Goal: Information Seeking & Learning: Learn about a topic

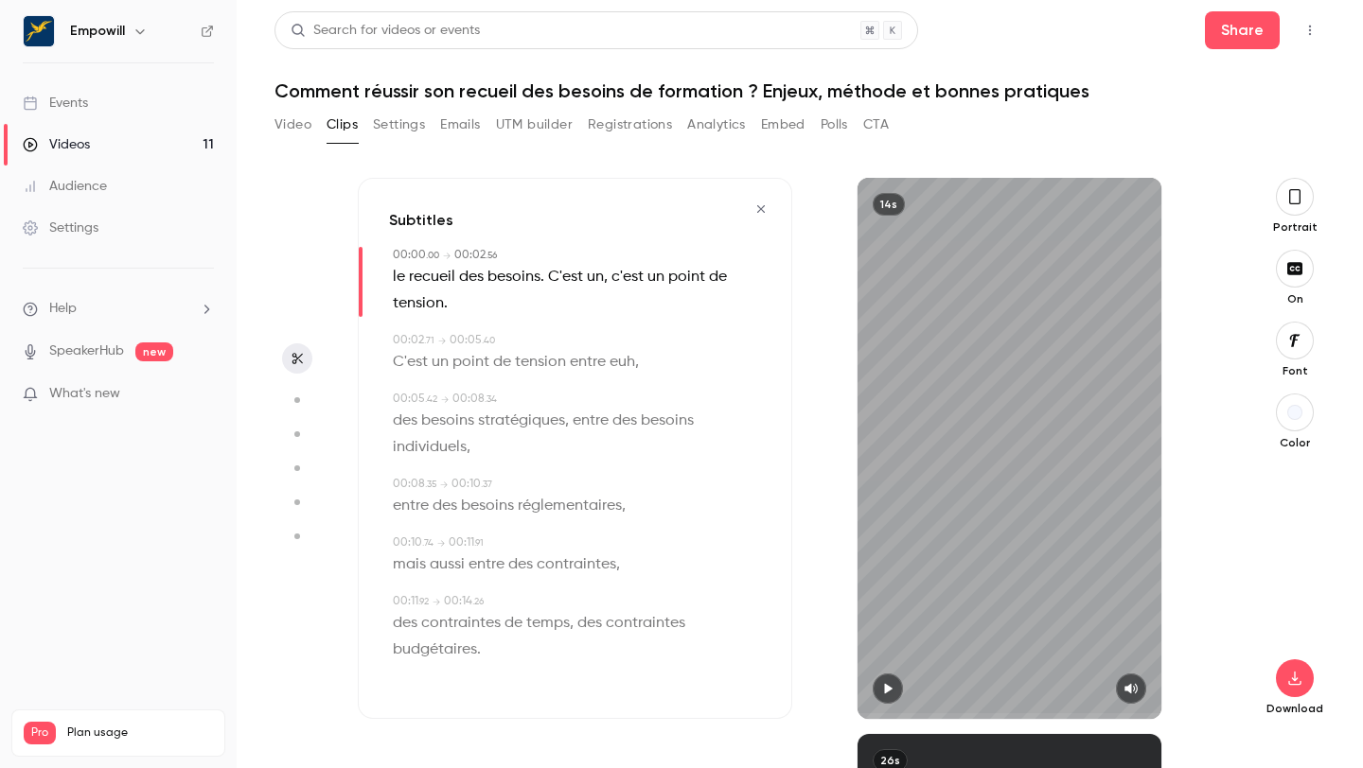
click at [886, 692] on icon "button" at bounding box center [888, 689] width 8 height 10
click at [886, 692] on icon "button" at bounding box center [887, 688] width 15 height 13
click at [766, 210] on icon "button" at bounding box center [760, 209] width 15 height 13
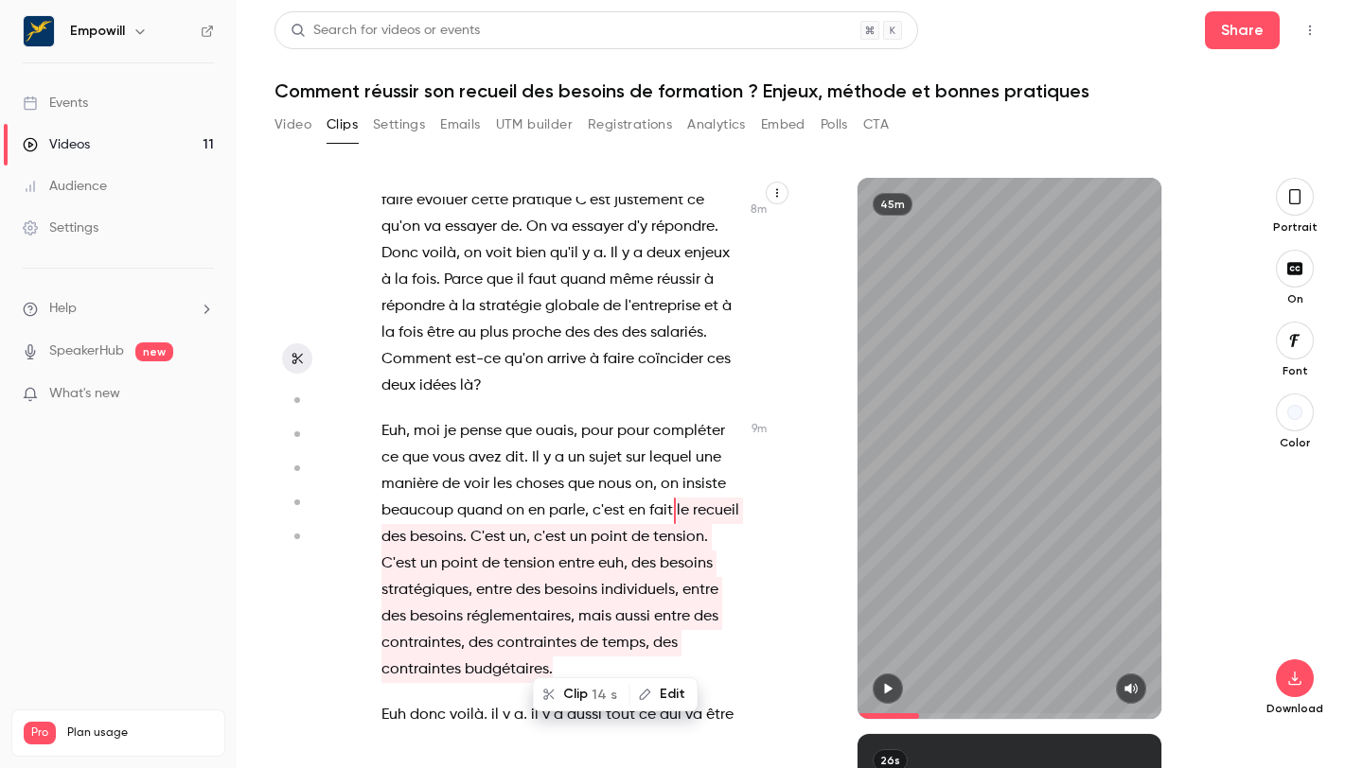
scroll to position [5080, 0]
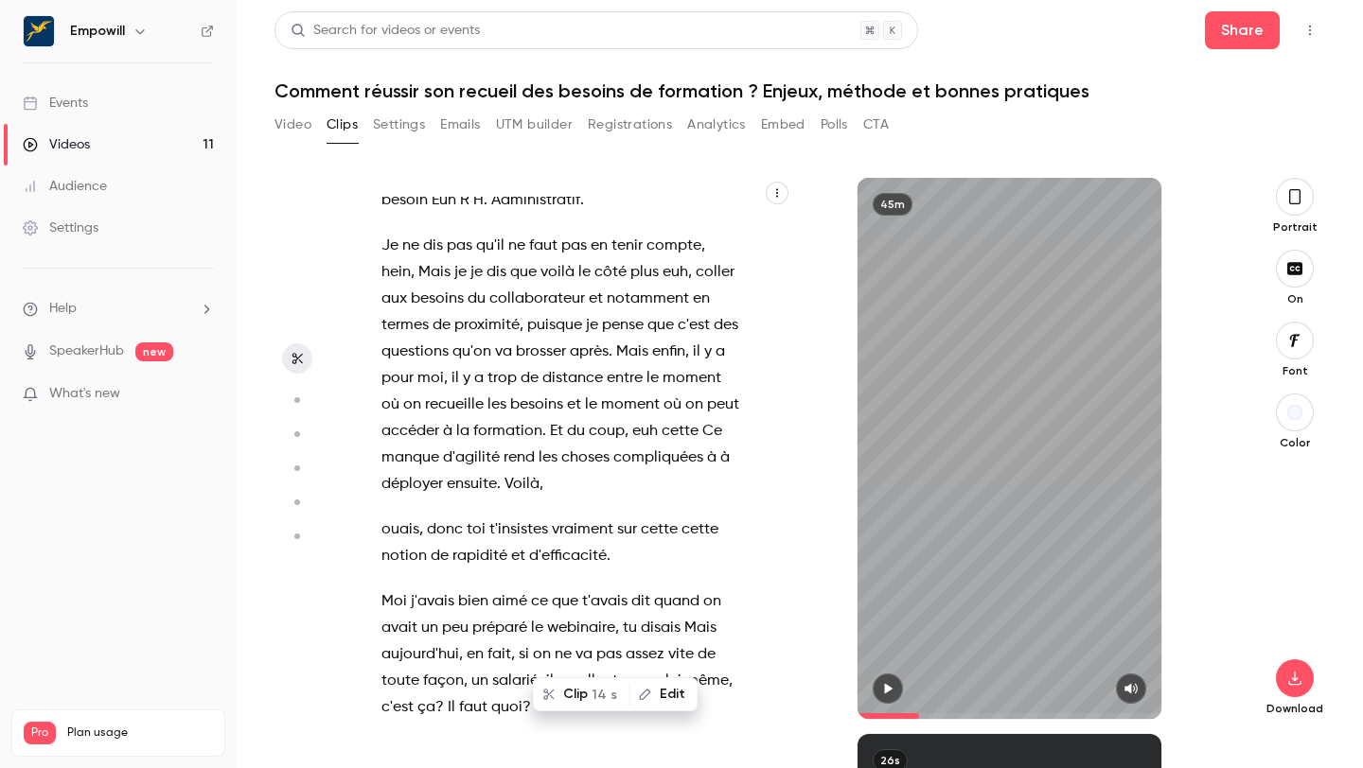
click at [598, 458] on p "Je ne dis pas qu'il ne faut pas en tenir compte , [PERSON_NAME] , Mais je je di…" at bounding box center [560, 365] width 359 height 265
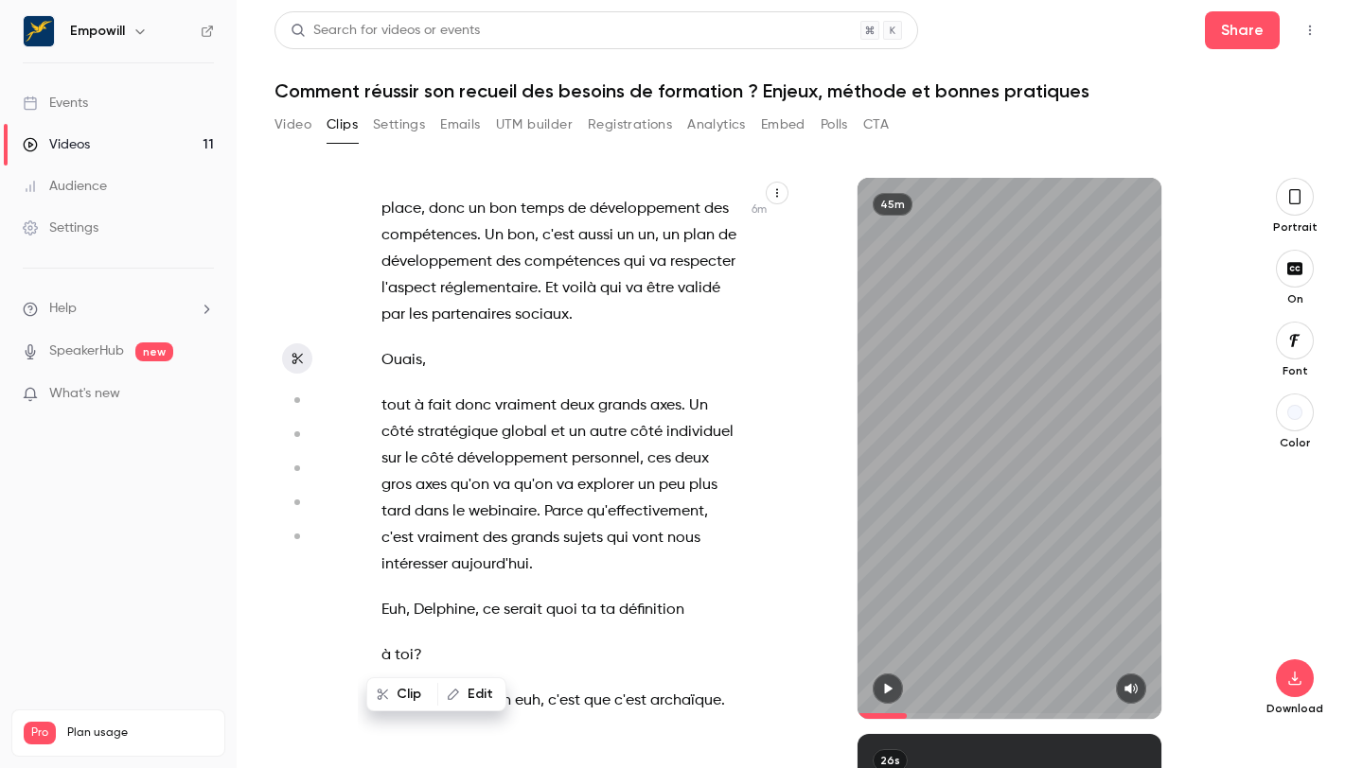
scroll to position [4324, 0]
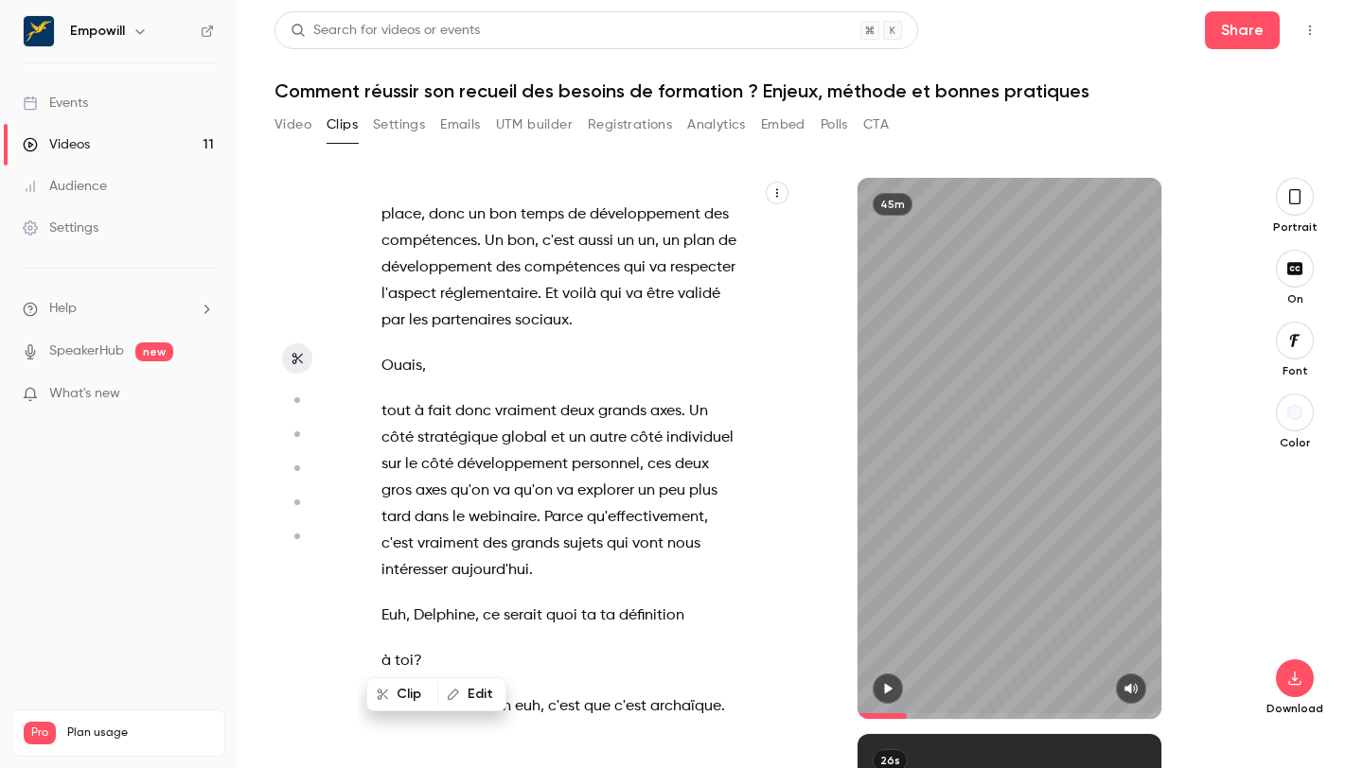
click at [379, 216] on div "et c'est parti ! On est en ligne . Bonjour à tous . Bonjour à tous . Bienvenue …" at bounding box center [570, 458] width 425 height 522
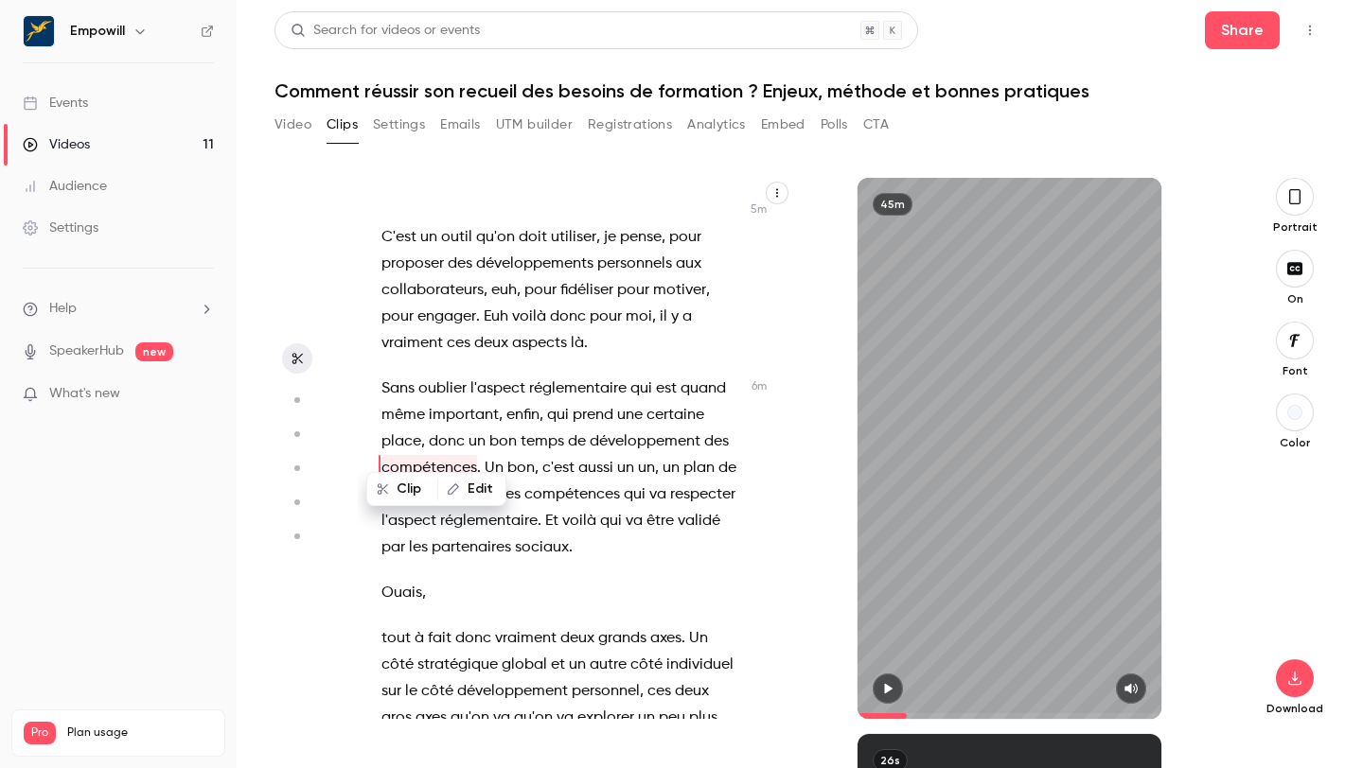
scroll to position [4081, 0]
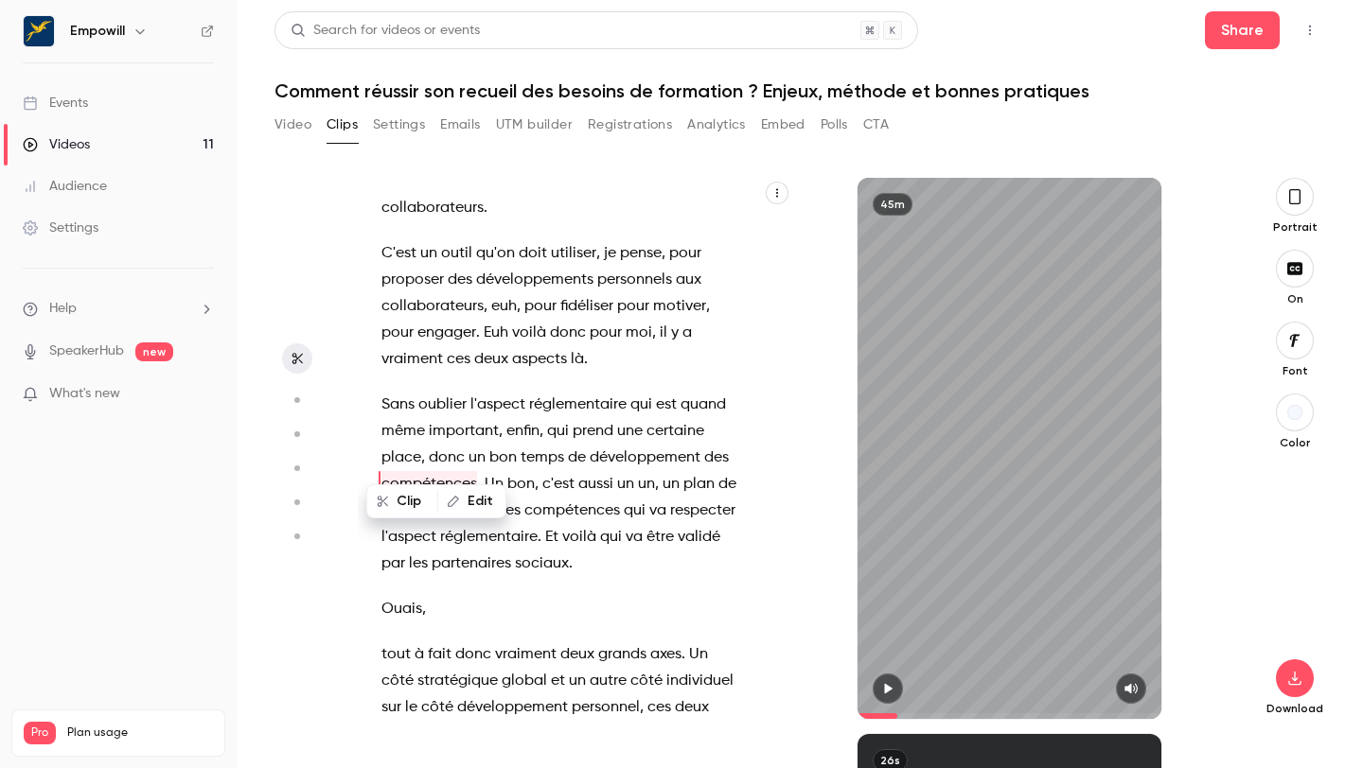
click at [883, 691] on icon "button" at bounding box center [887, 688] width 15 height 13
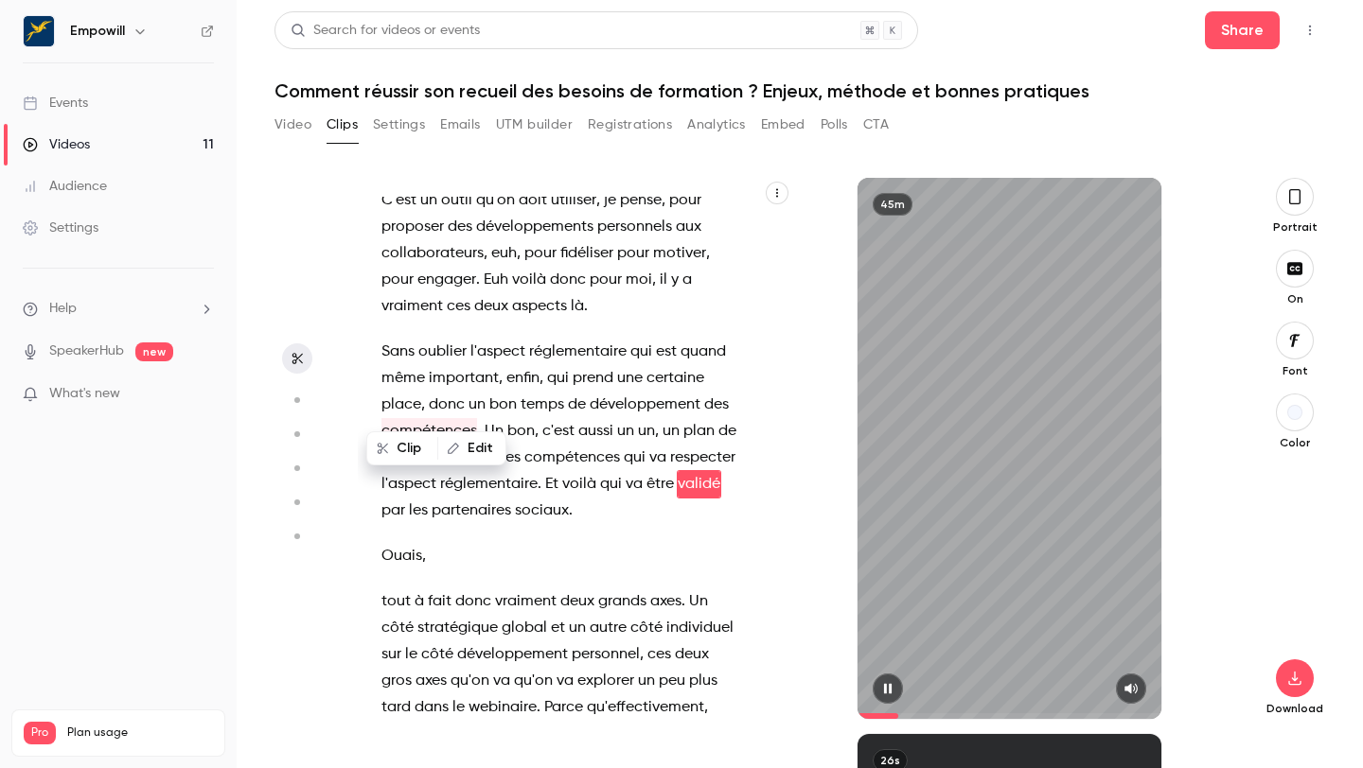
scroll to position [4160, 0]
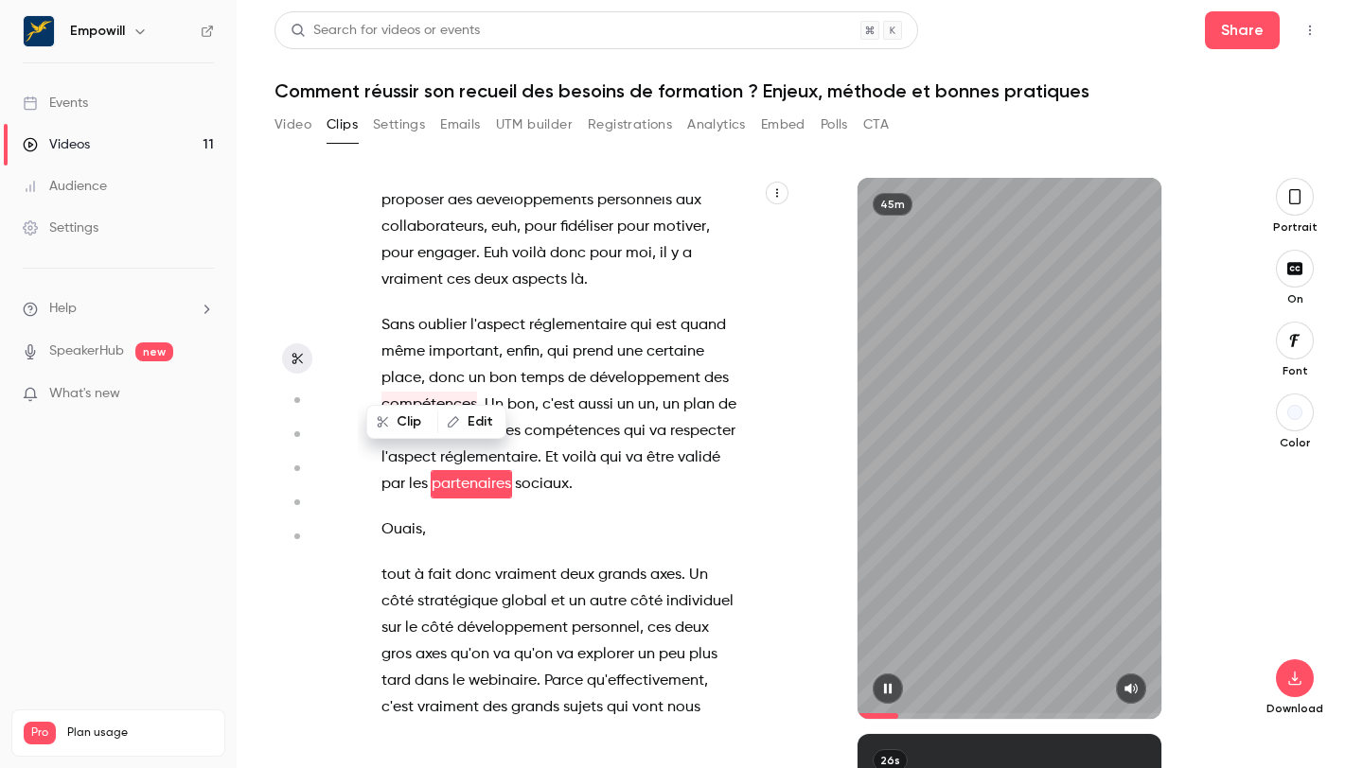
click at [882, 681] on button "button" at bounding box center [888, 689] width 30 height 30
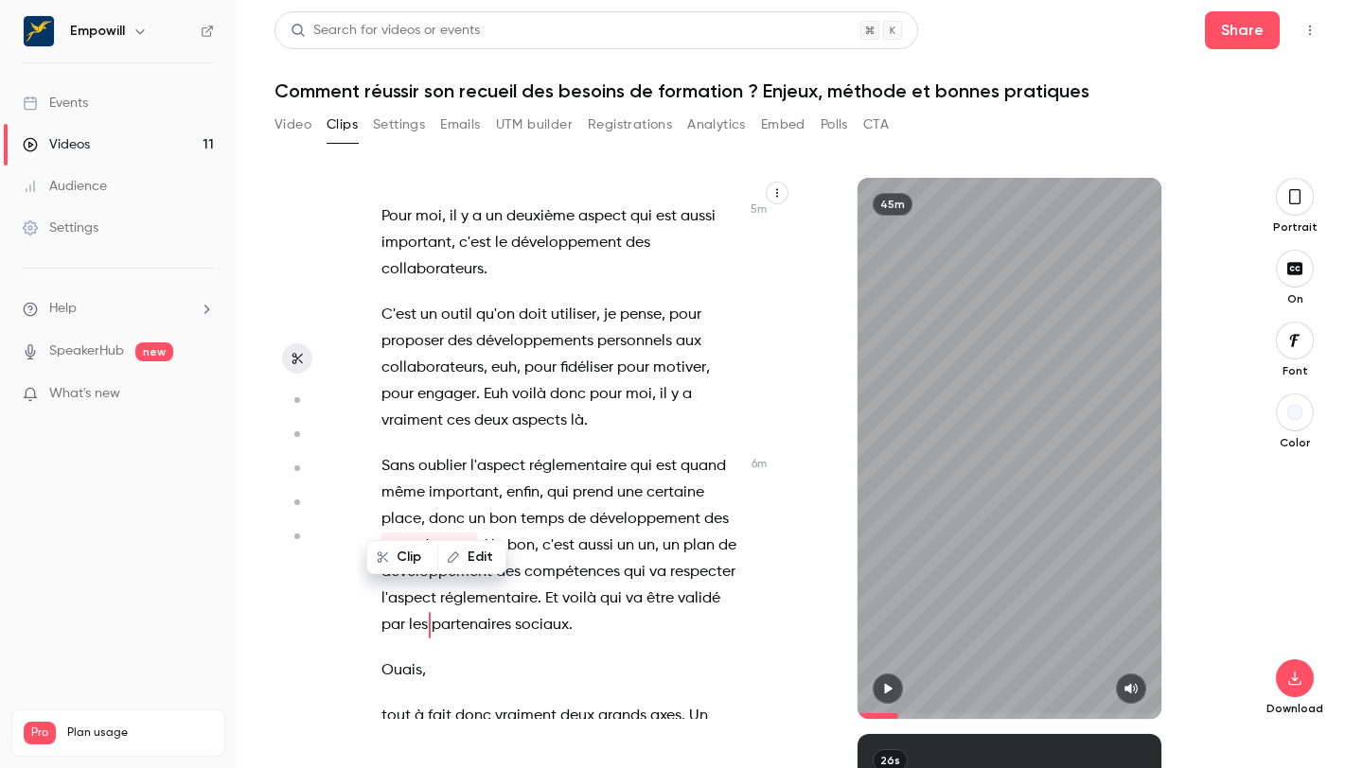
scroll to position [4002, 0]
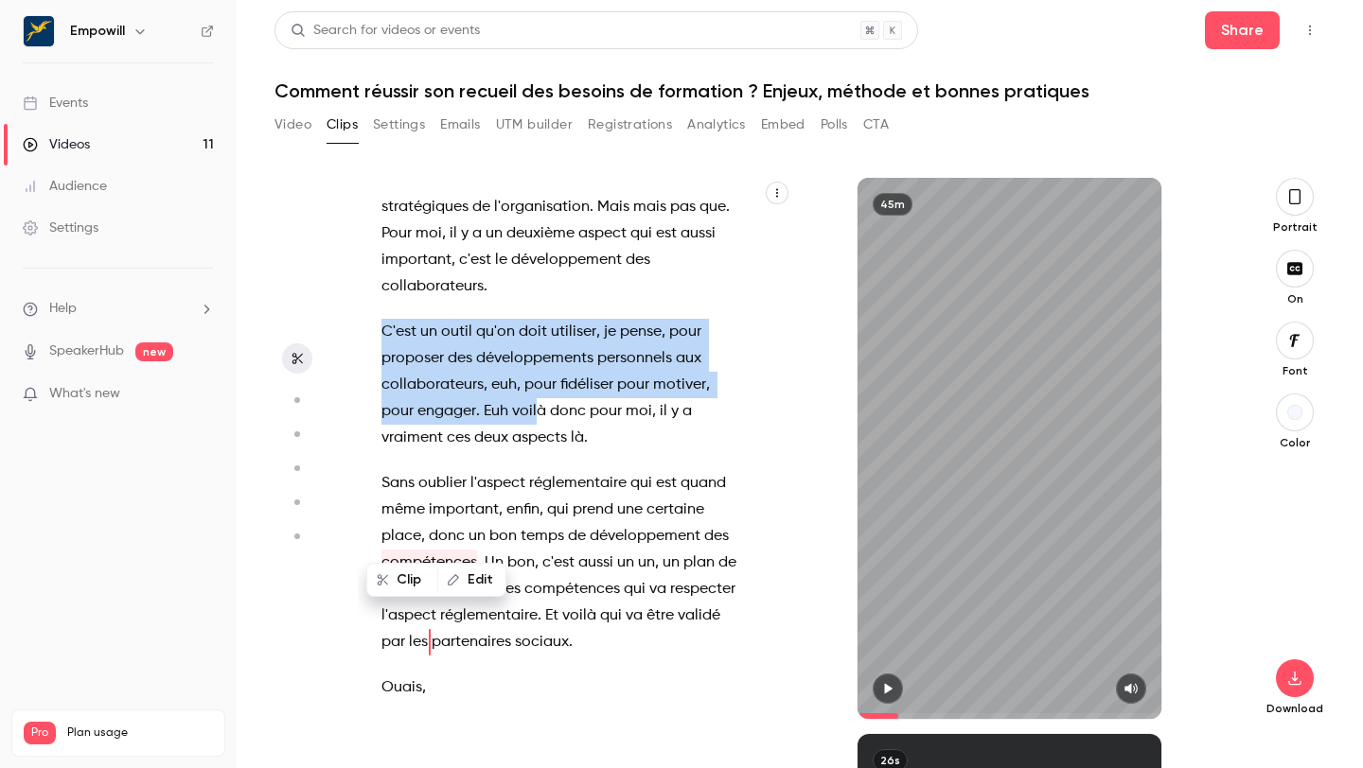
drag, startPoint x: 380, startPoint y: 307, endPoint x: 540, endPoint y: 396, distance: 183.0
click at [540, 396] on p "C'est un outil qu'on doit utiliser , je pense , pour proposer des développement…" at bounding box center [560, 385] width 359 height 132
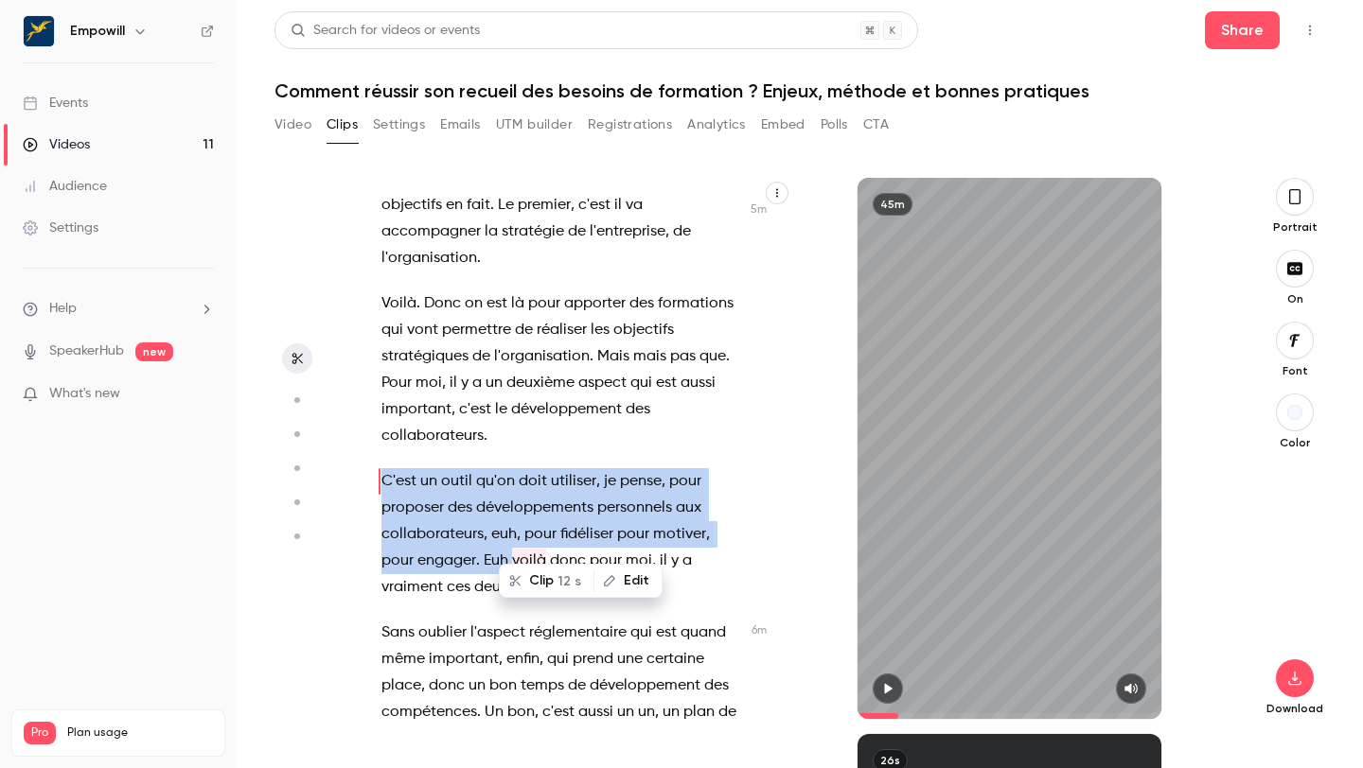
scroll to position [3850, 0]
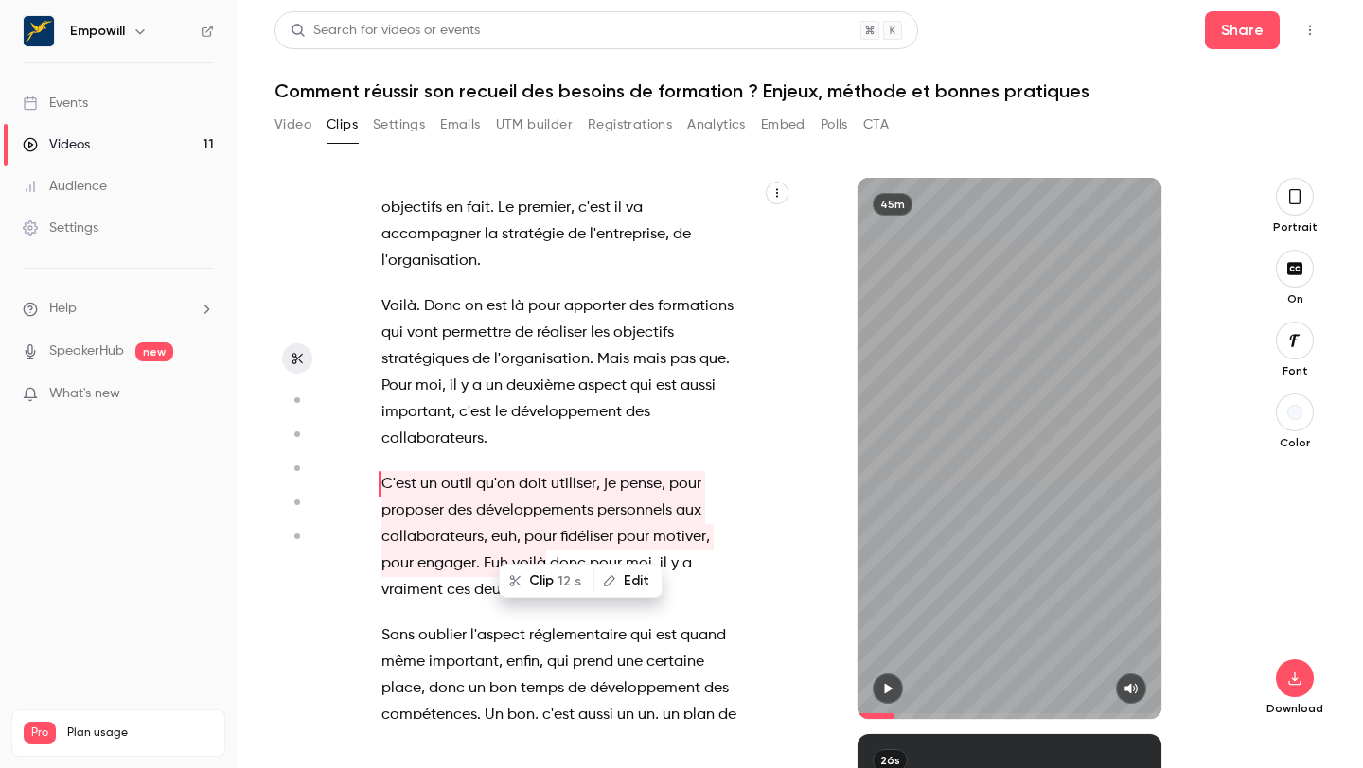
click at [487, 293] on span "est" at bounding box center [496, 306] width 21 height 26
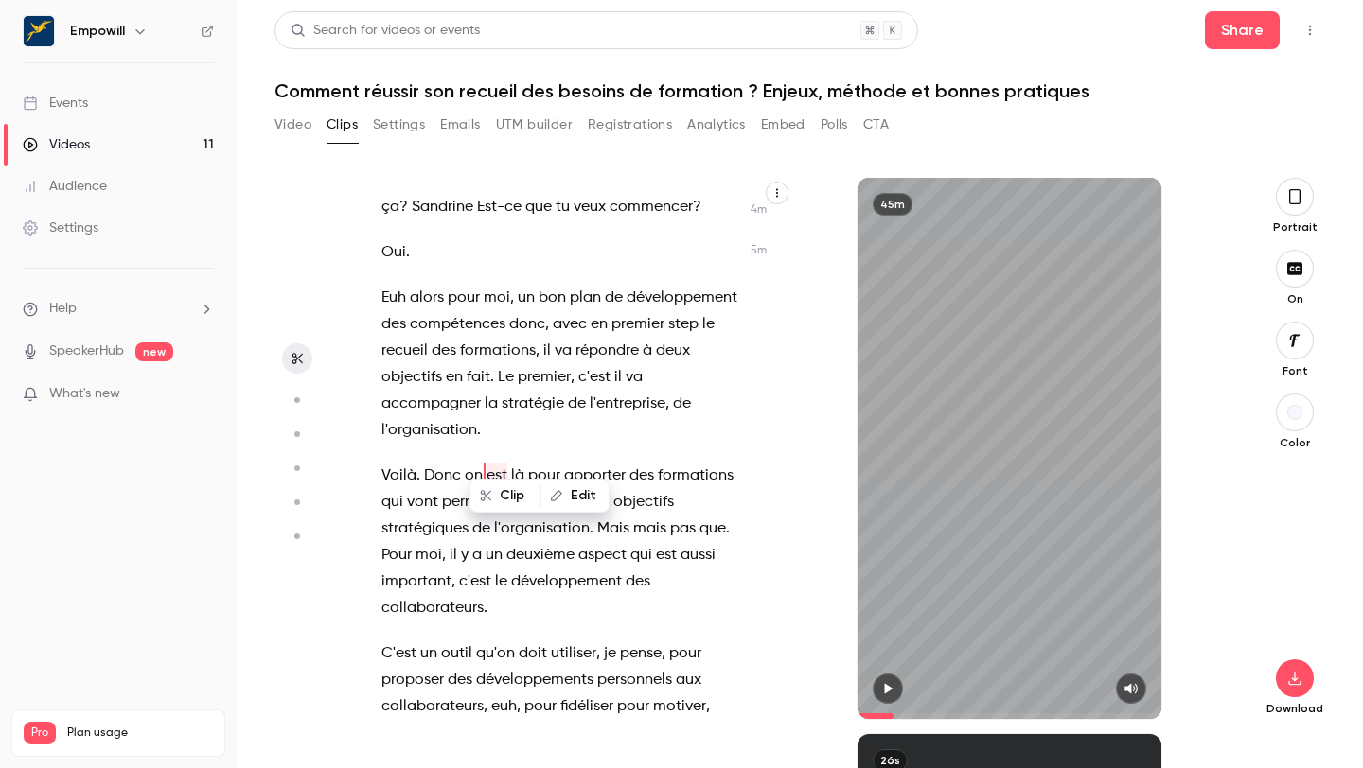
scroll to position [3672, 0]
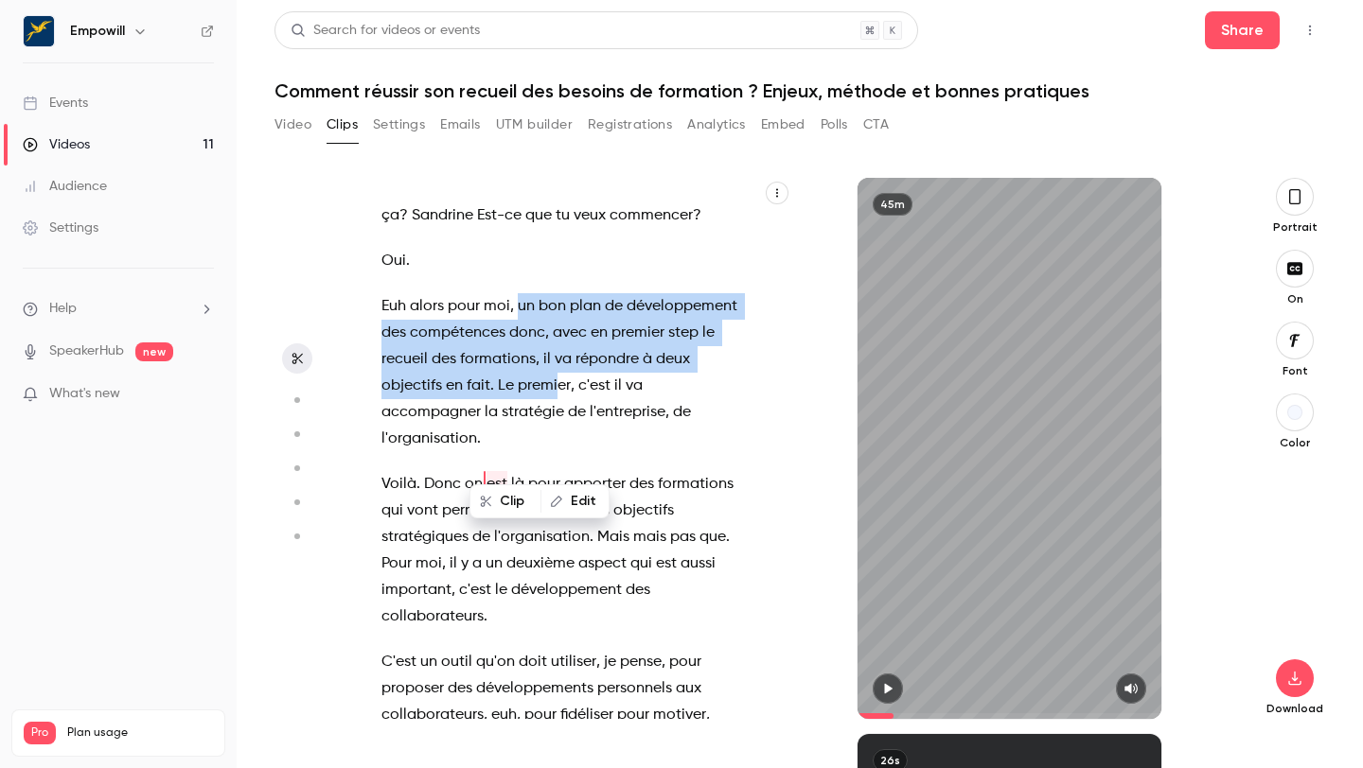
drag, startPoint x: 517, startPoint y: 275, endPoint x: 531, endPoint y: 328, distance: 54.9
click at [538, 339] on p "Euh alors pour moi , un bon plan de développement des compétences donc , avec e…" at bounding box center [560, 372] width 359 height 159
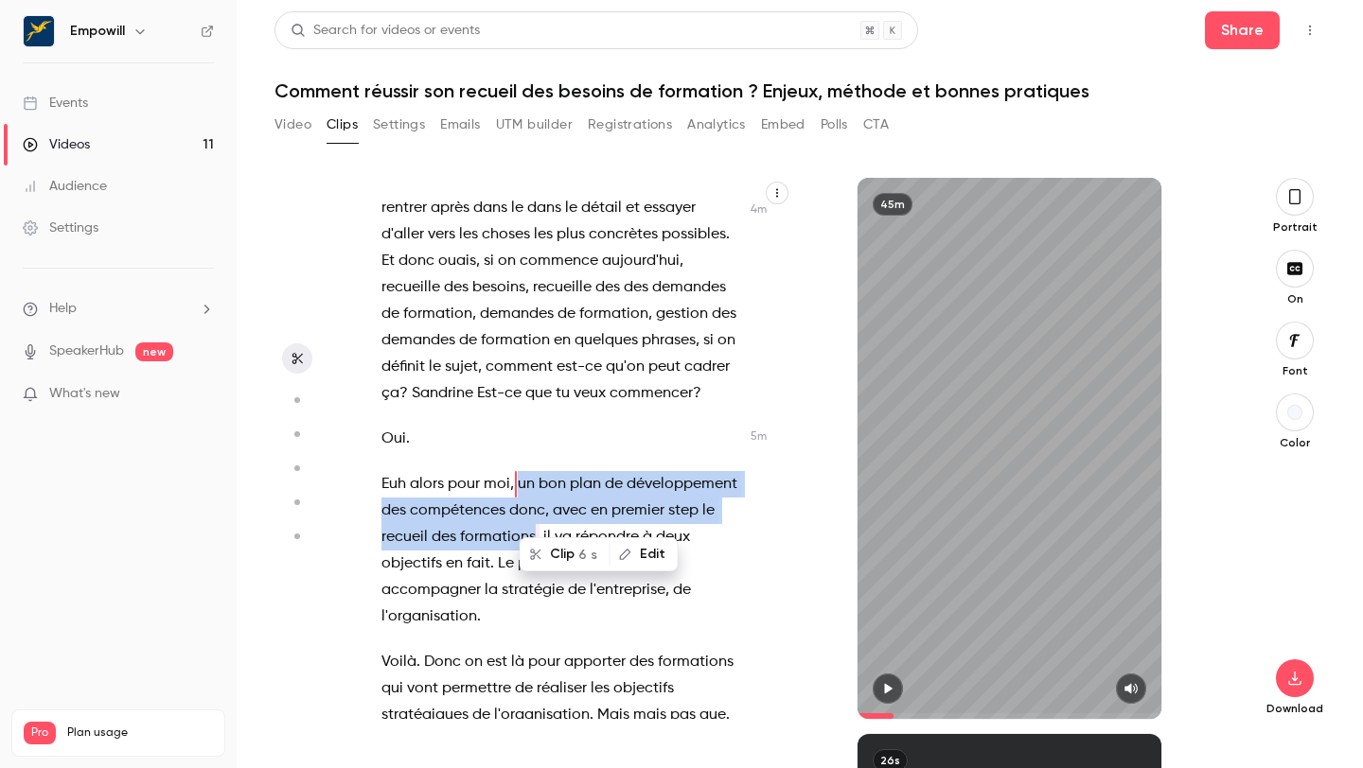
scroll to position [3494, 0]
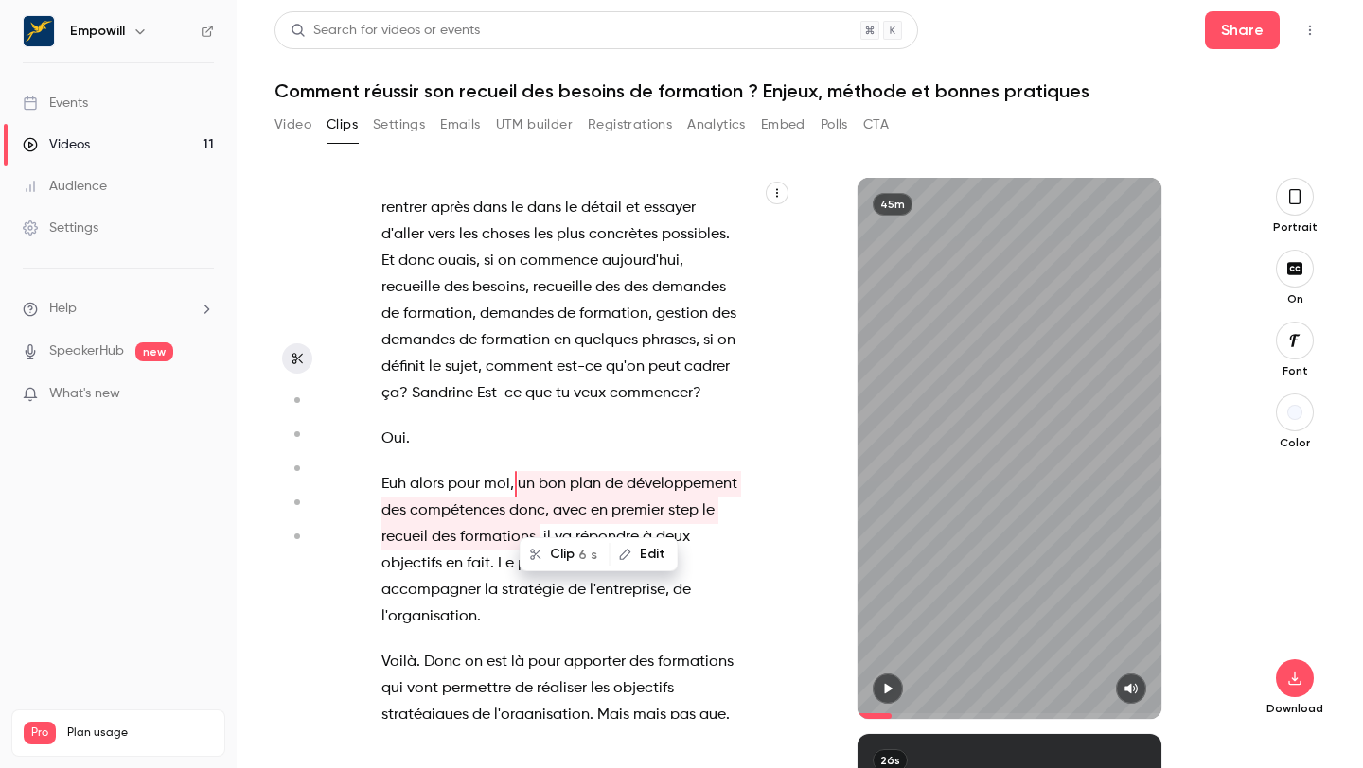
click at [450, 471] on span "pour" at bounding box center [464, 484] width 32 height 26
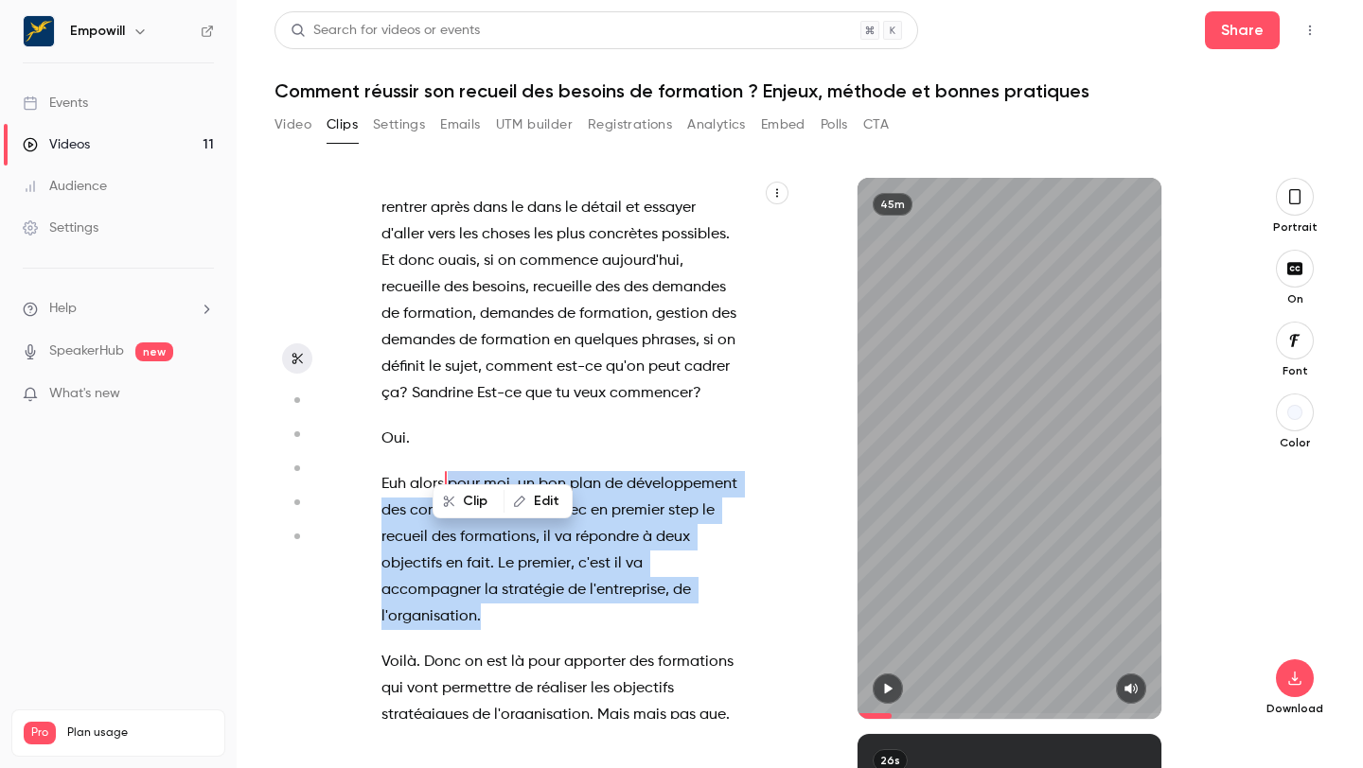
drag, startPoint x: 450, startPoint y: 458, endPoint x: 518, endPoint y: 616, distance: 172.1
click at [519, 616] on div "et c'est parti ! On est en ligne . Bonjour à tous . Bonjour à tous . Bienvenue …" at bounding box center [570, 458] width 425 height 522
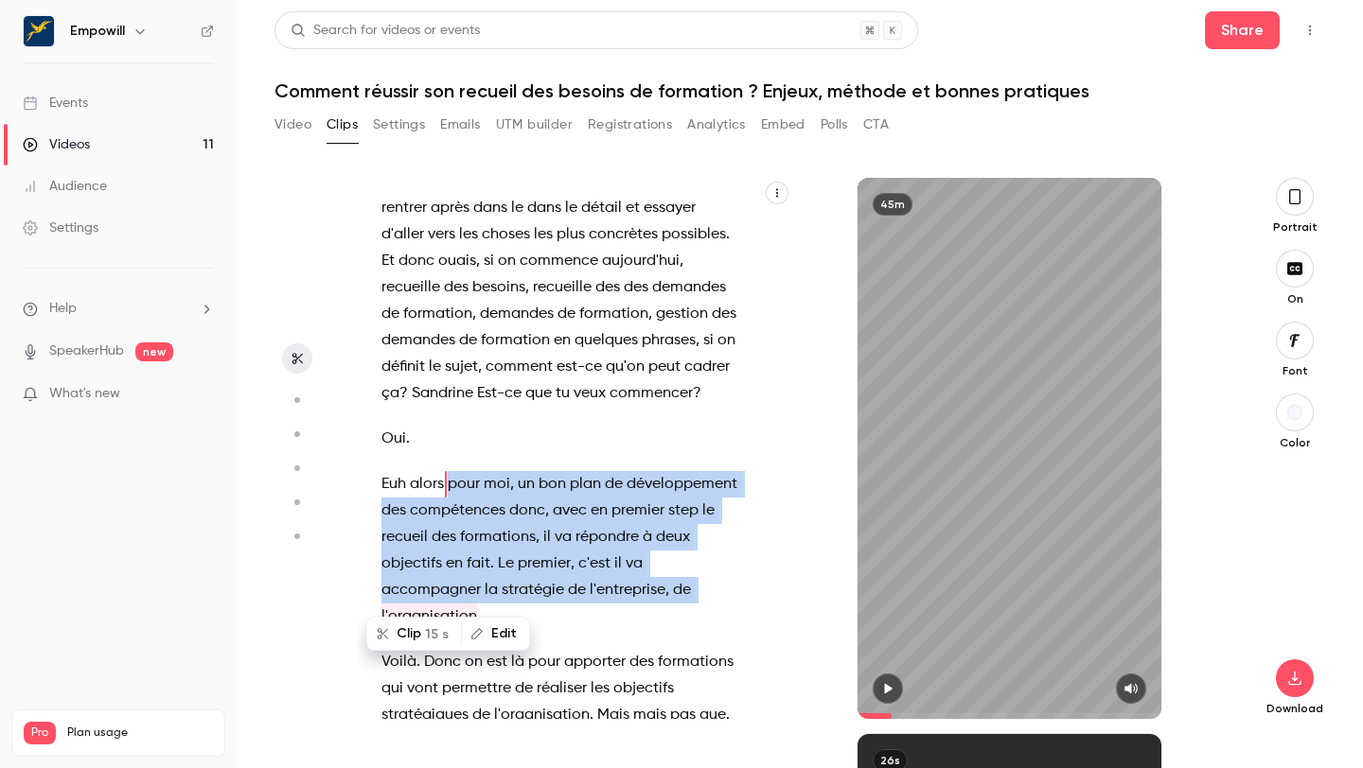
click at [483, 498] on span "compétences" at bounding box center [458, 511] width 96 height 26
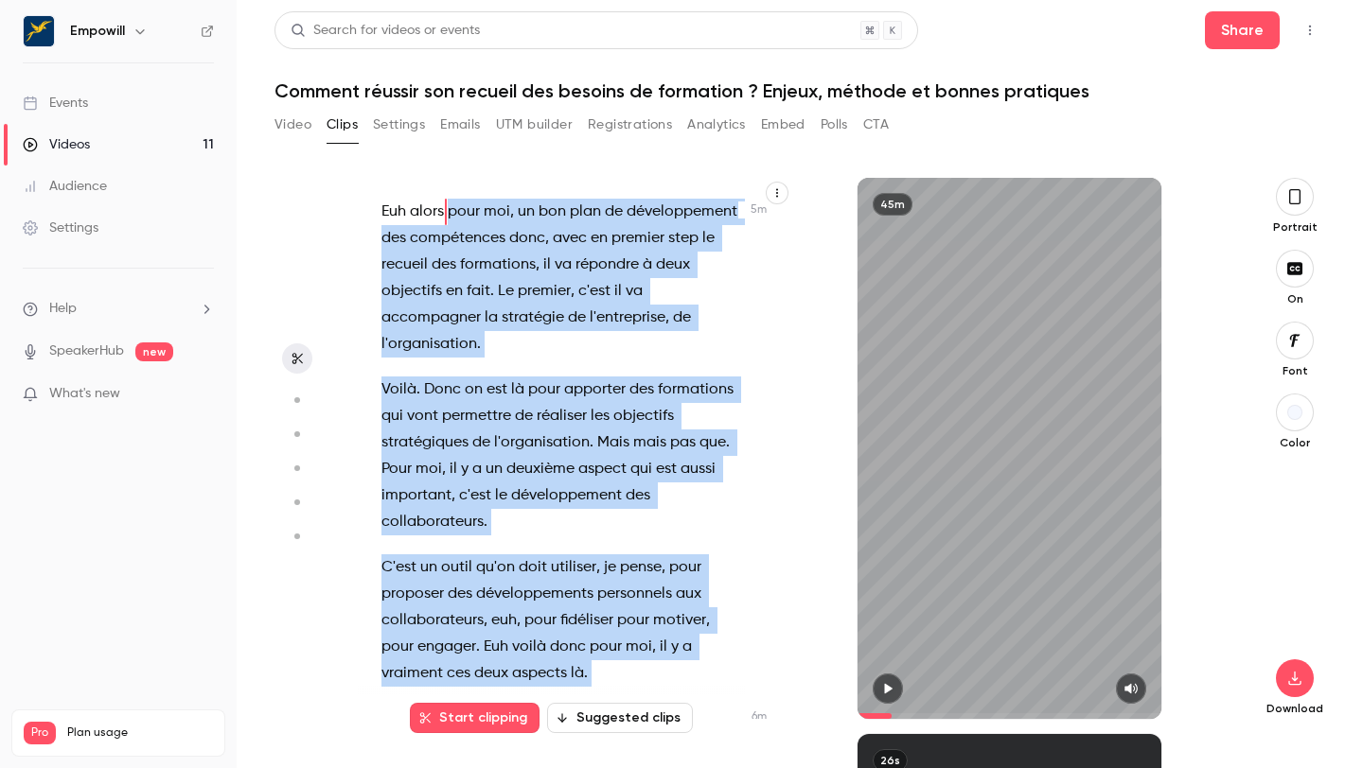
scroll to position [3842, 0]
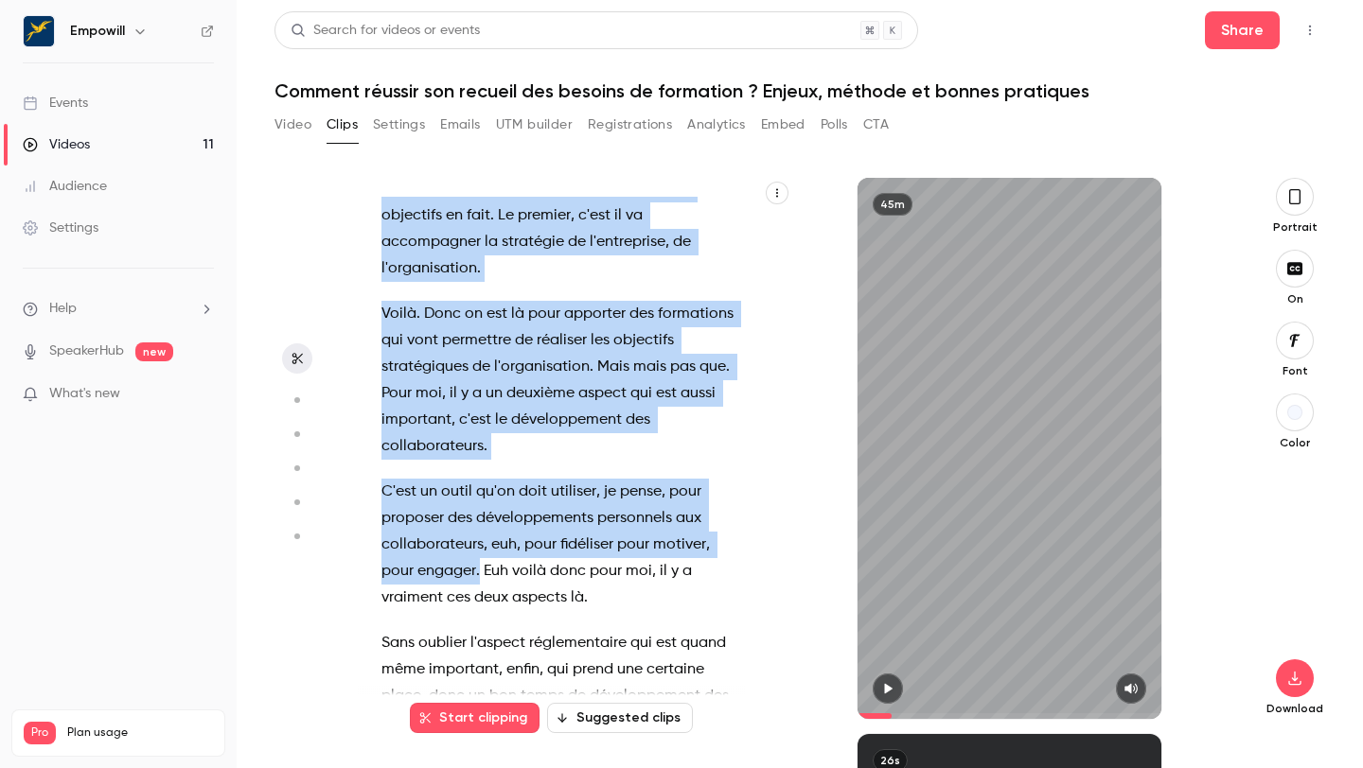
drag, startPoint x: 449, startPoint y: 454, endPoint x: 482, endPoint y: 541, distance: 93.2
click at [482, 541] on div "et c'est parti ! On est en ligne . Bonjour à tous . Bonjour à tous . Bienvenue …" at bounding box center [570, 458] width 425 height 522
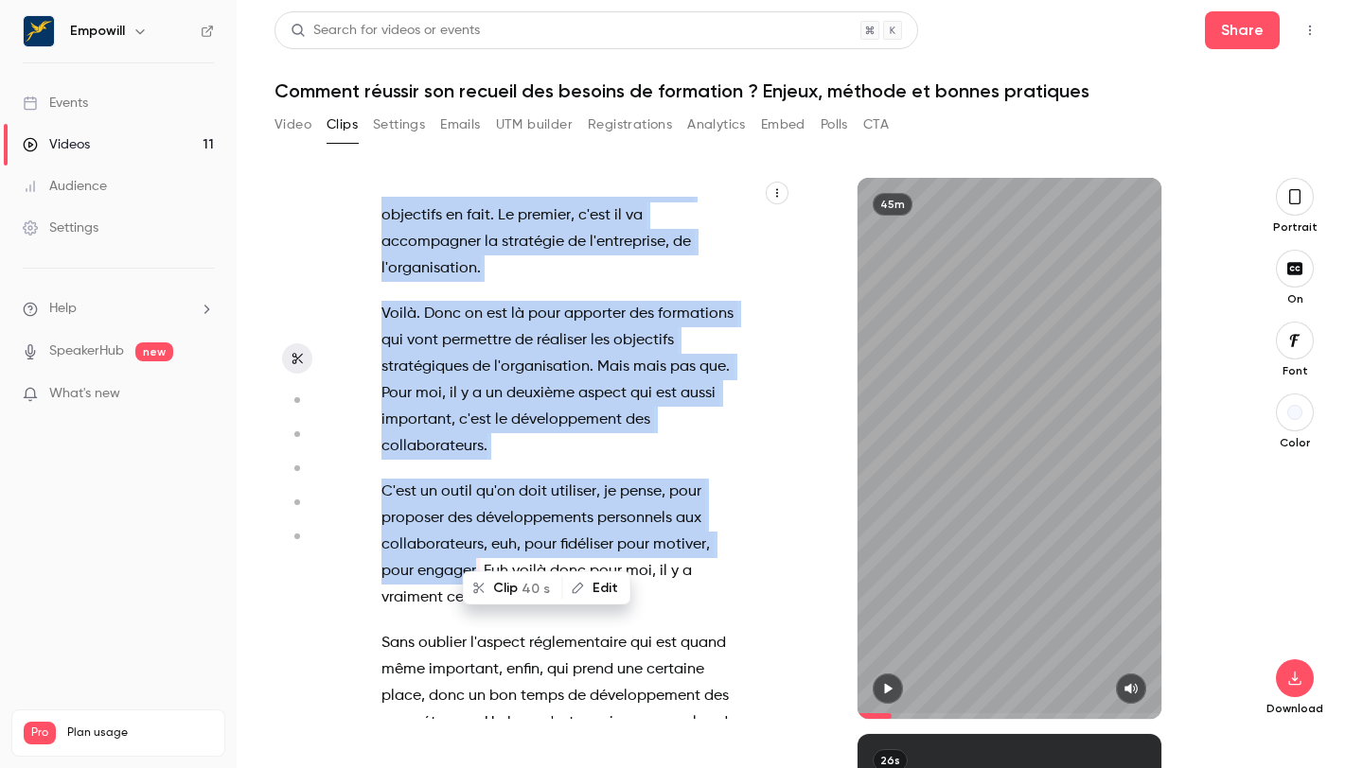
click at [515, 585] on button "Clip 40 s" at bounding box center [513, 588] width 97 height 30
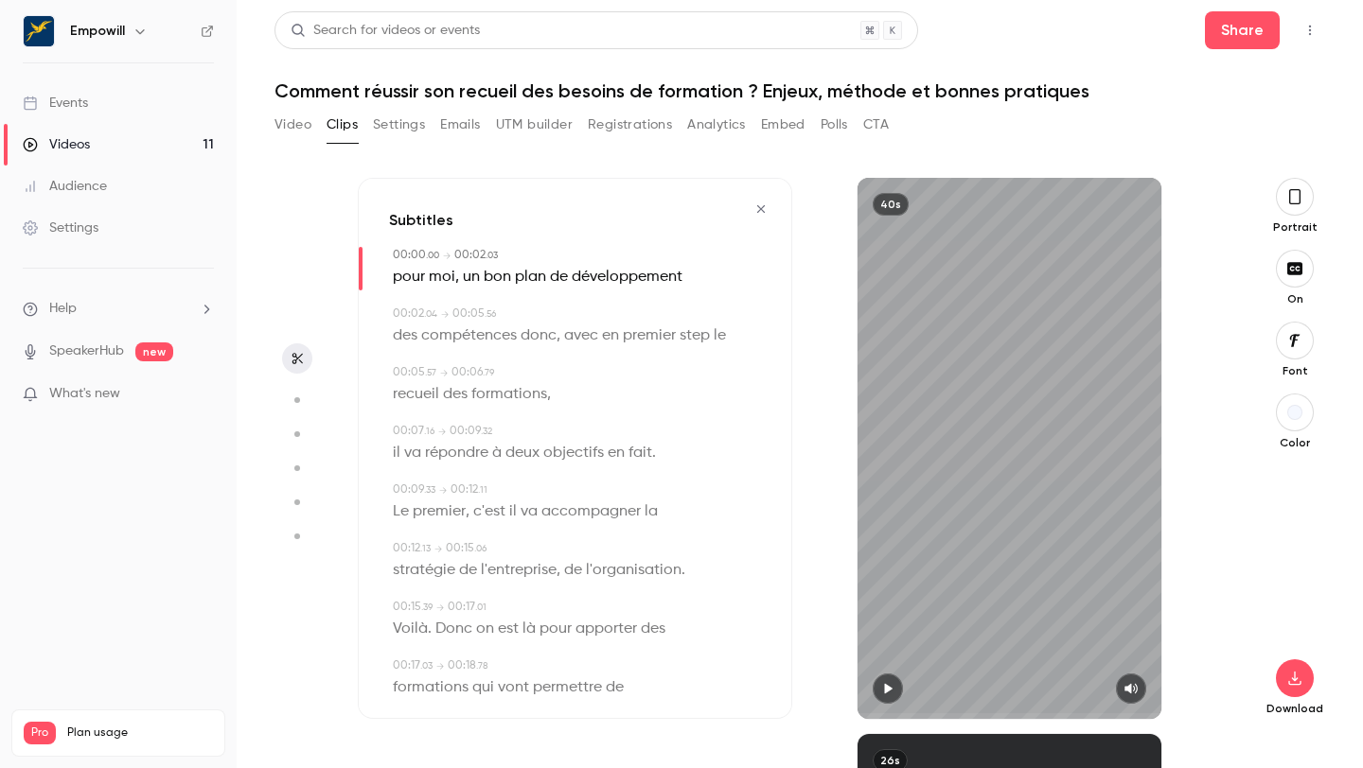
click at [891, 694] on icon "button" at bounding box center [887, 688] width 15 height 13
click at [760, 209] on icon "button" at bounding box center [761, 209] width 8 height 8
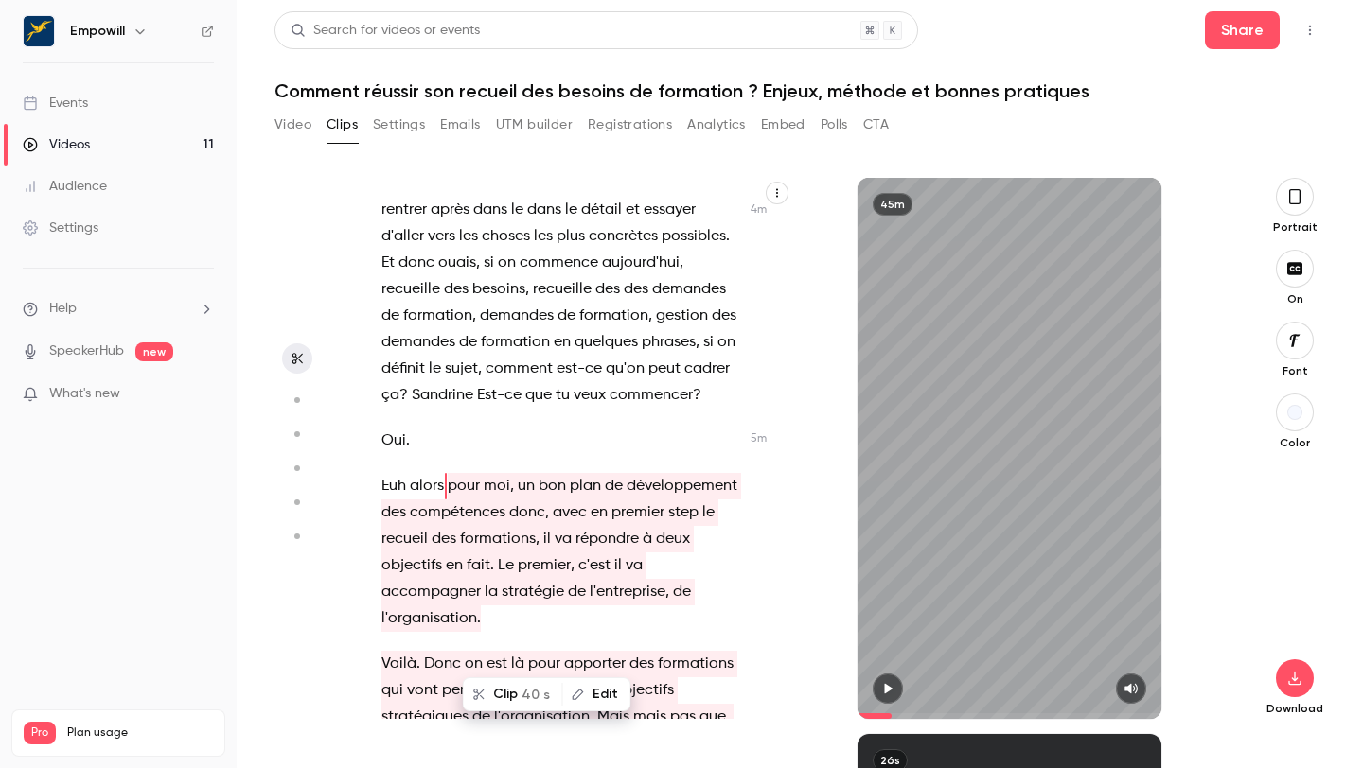
scroll to position [3494, 0]
click at [557, 583] on p "Euh alors pour moi , un bon plan de développement des compétences donc , avec e…" at bounding box center [560, 550] width 359 height 159
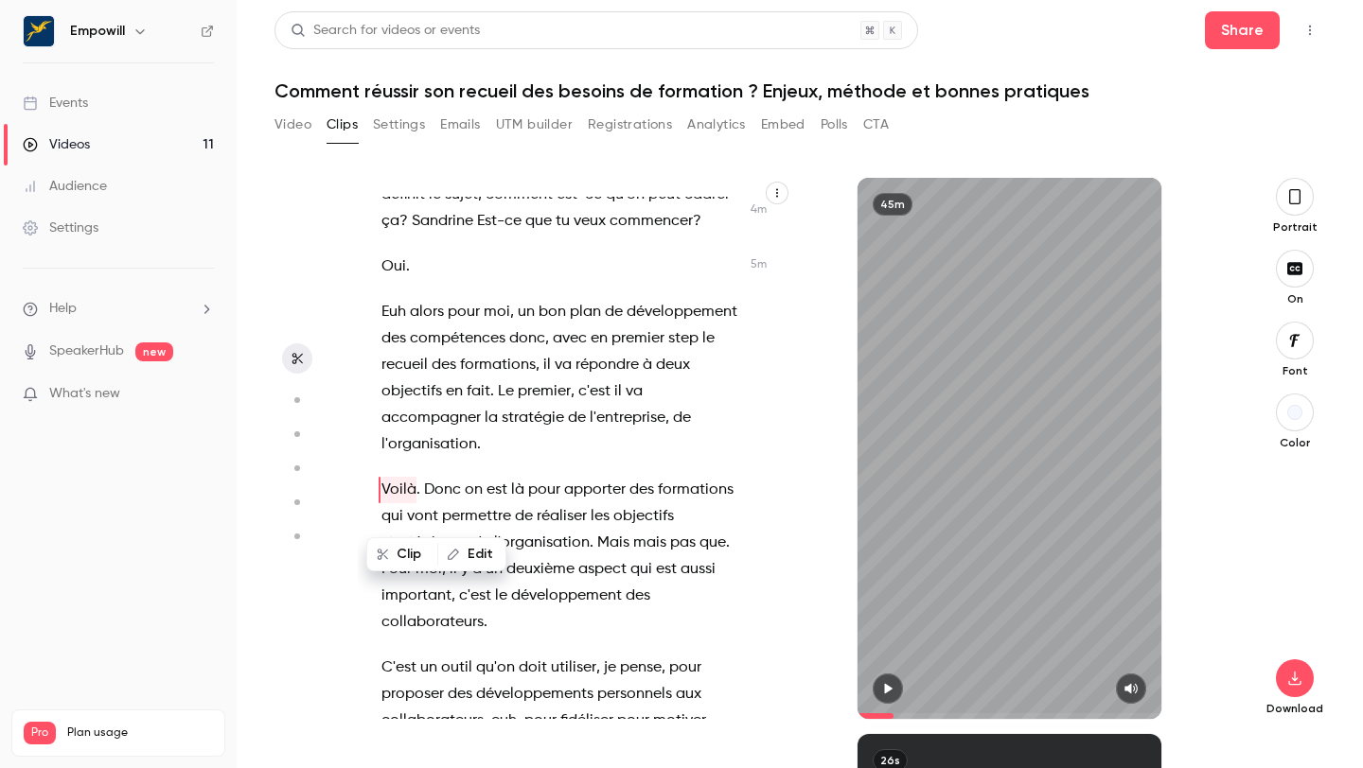
scroll to position [3672, 0]
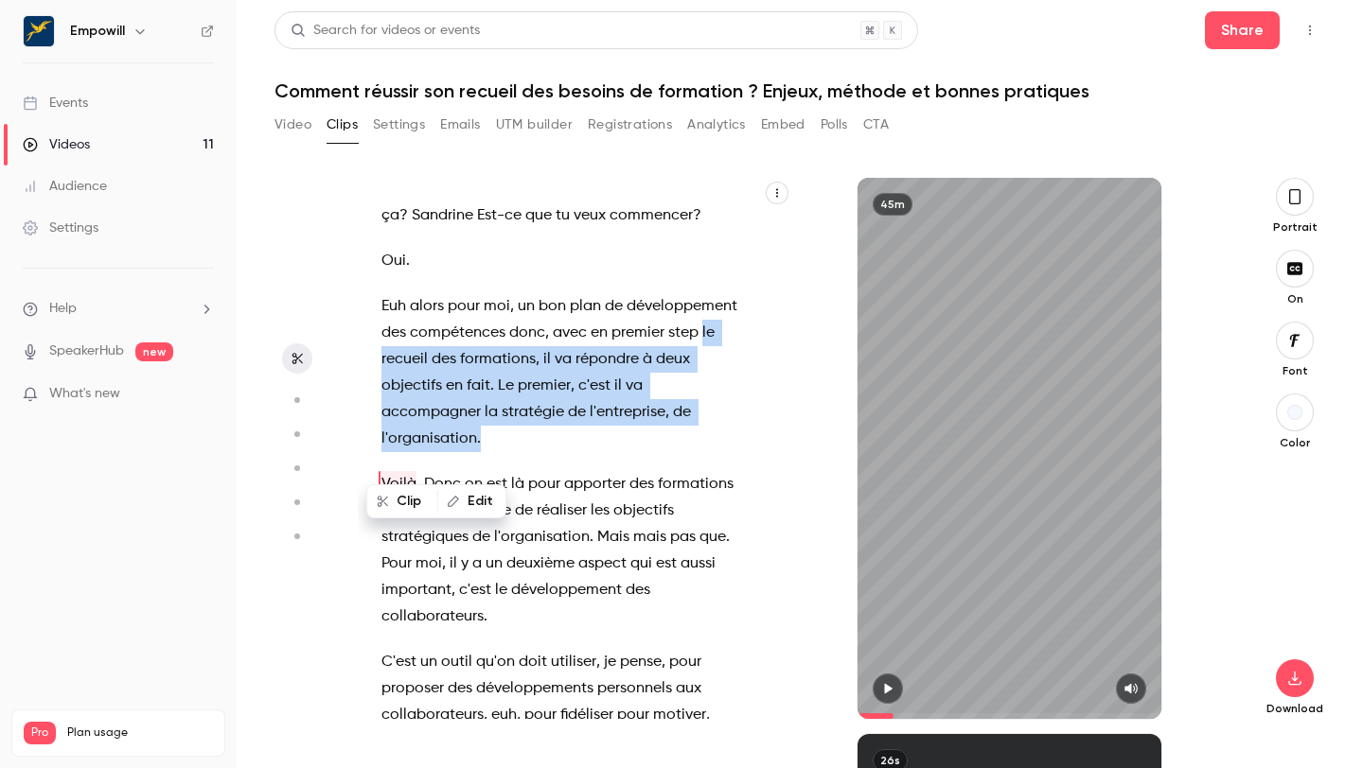
drag, startPoint x: 702, startPoint y: 307, endPoint x: 666, endPoint y: 402, distance: 102.1
click at [666, 402] on p "Euh alors pour moi , un bon plan de développement des compétences donc , avec e…" at bounding box center [560, 372] width 359 height 159
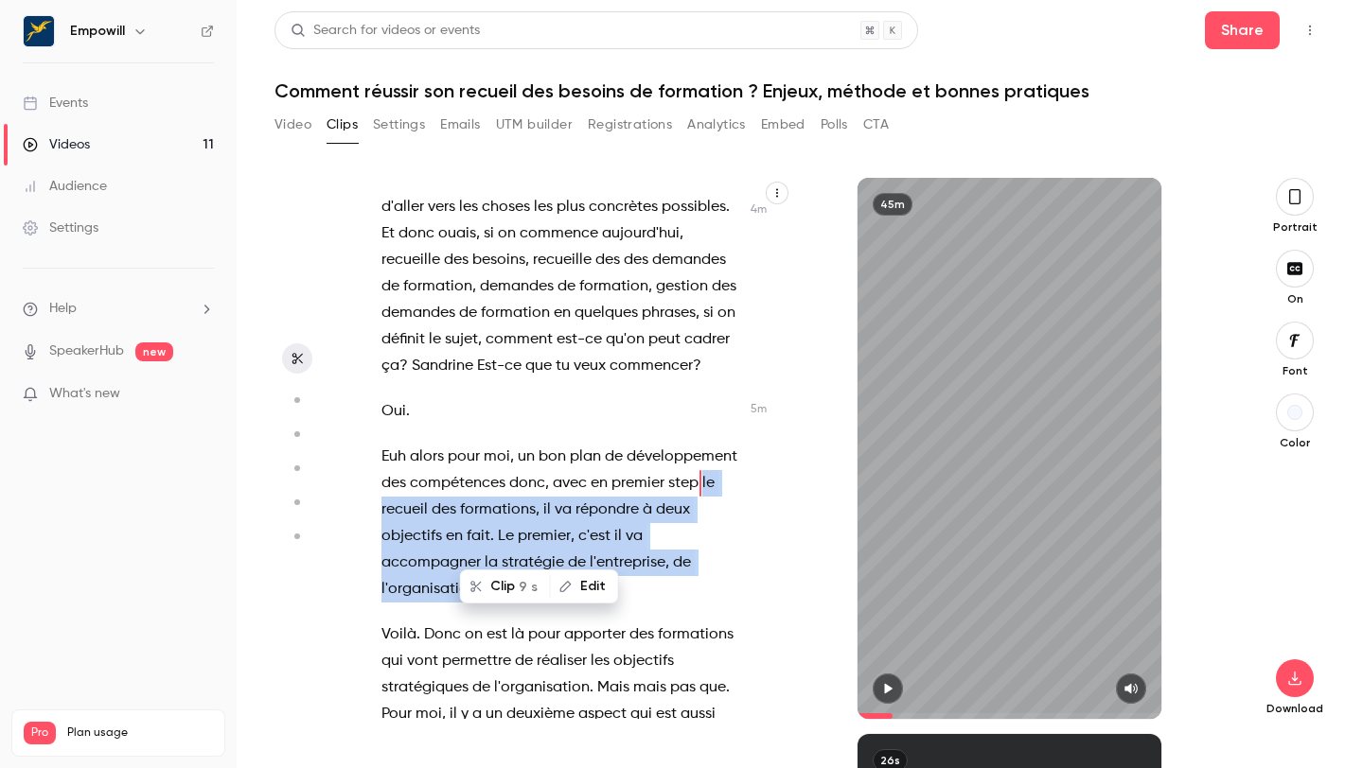
scroll to position [3520, 0]
click at [503, 603] on button "Clip 9 s" at bounding box center [505, 607] width 87 height 30
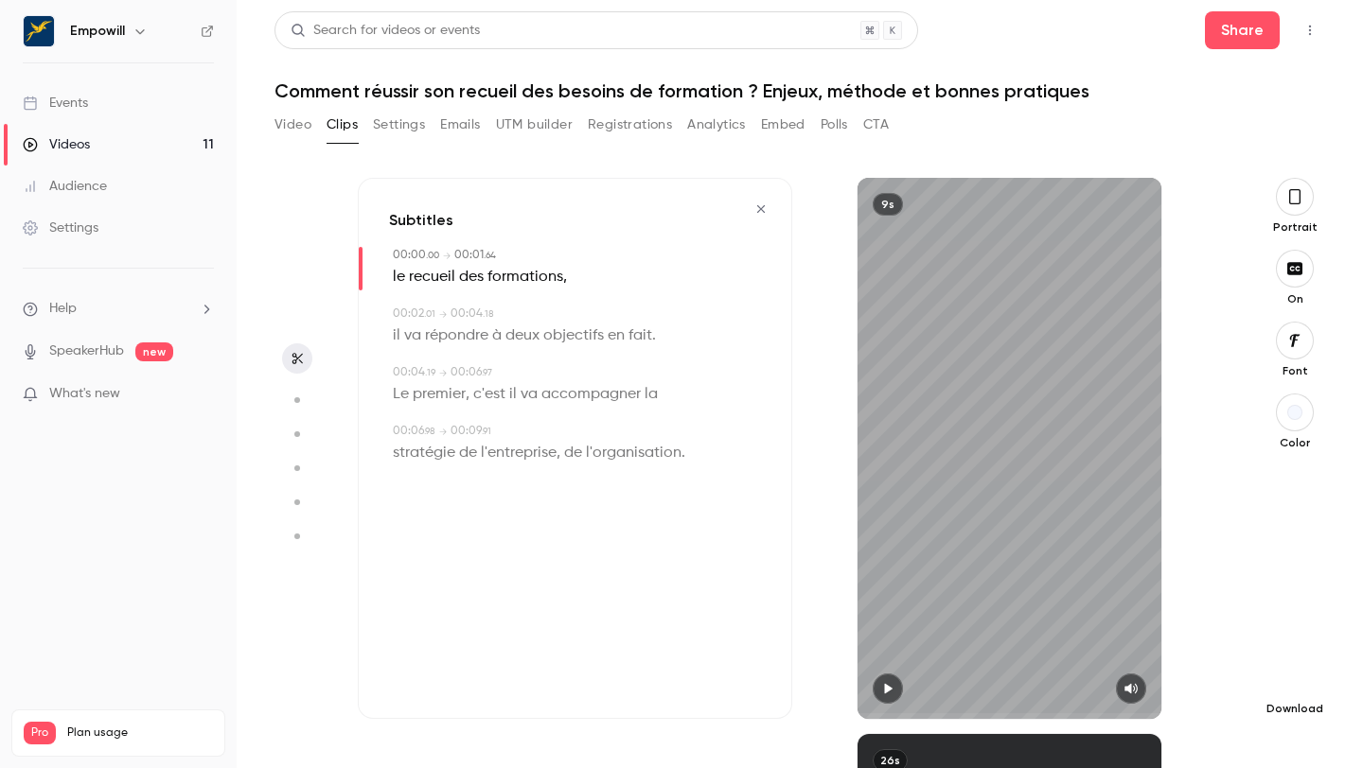
click at [1289, 680] on icon "button" at bounding box center [1294, 678] width 23 height 15
click at [760, 207] on icon "button" at bounding box center [760, 209] width 15 height 13
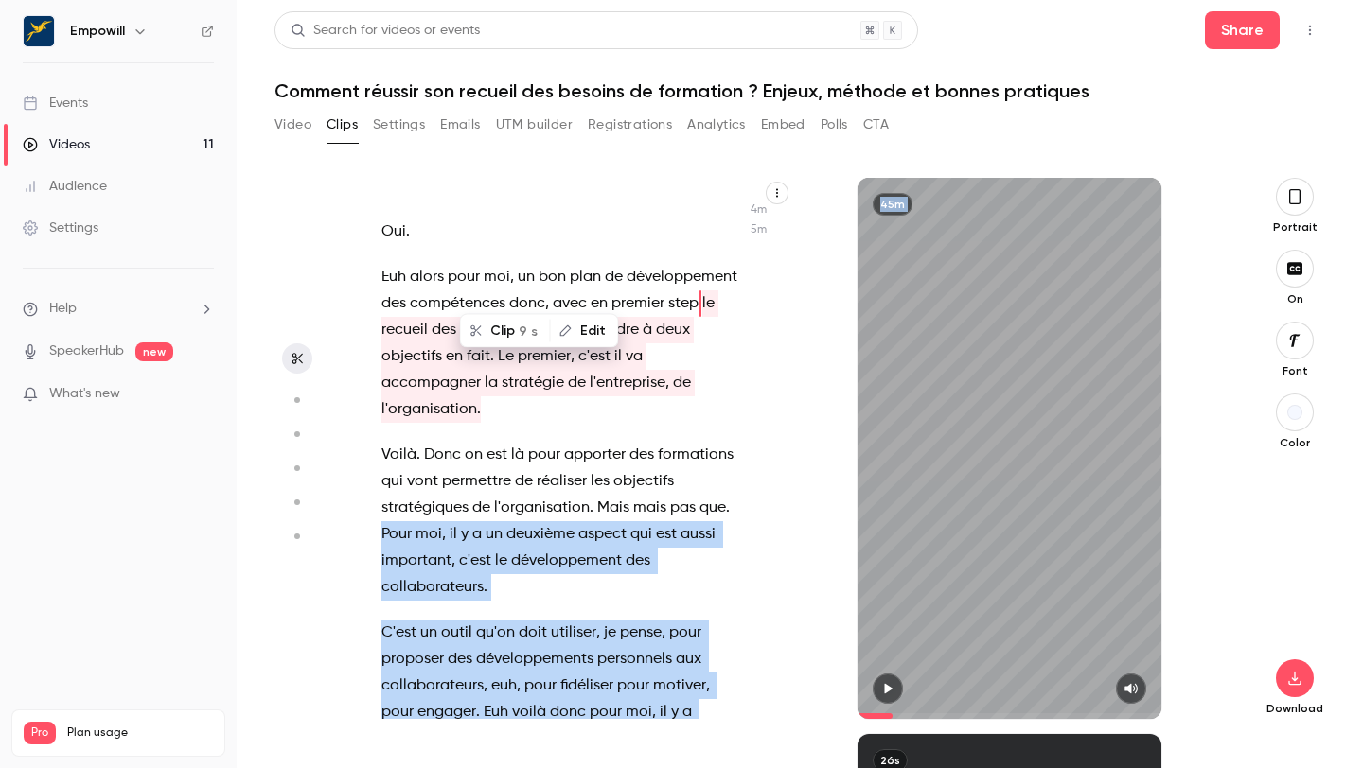
scroll to position [3797, 0]
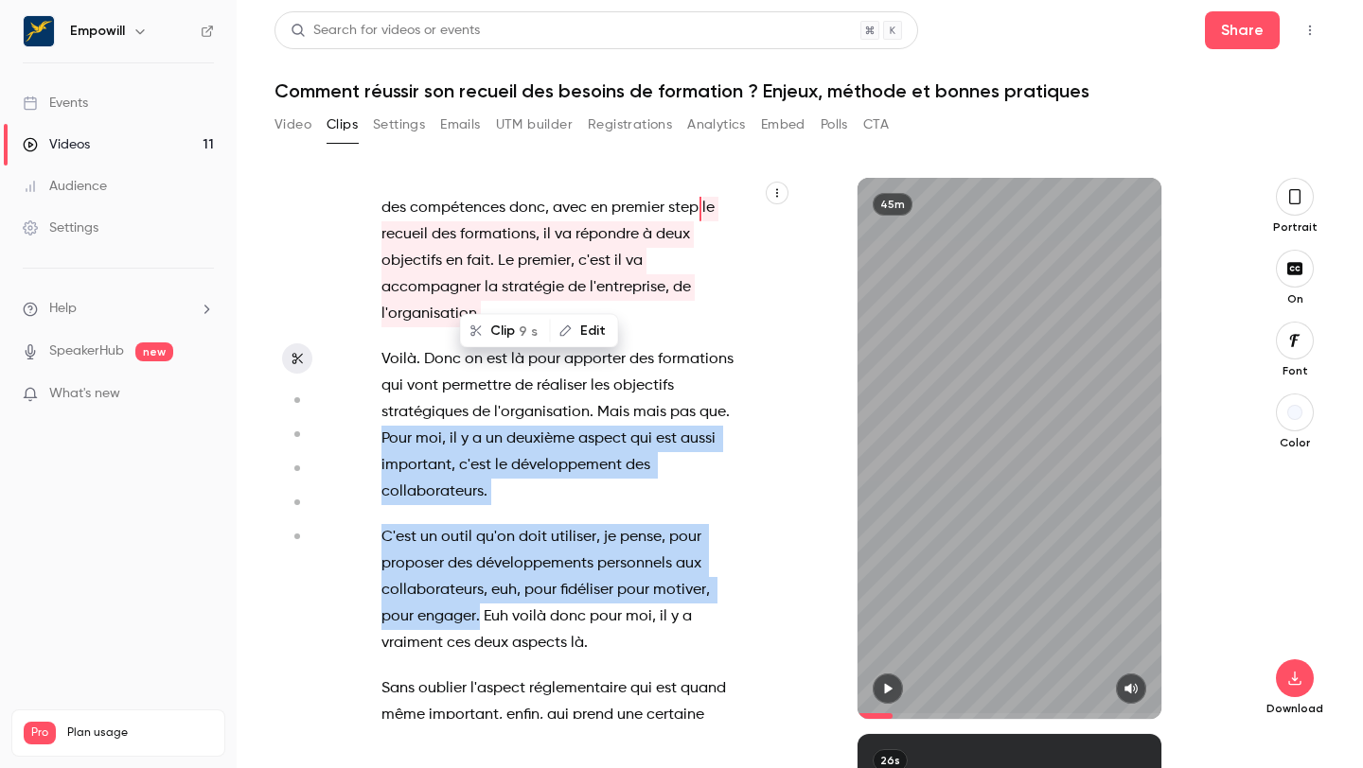
drag, startPoint x: 379, startPoint y: 683, endPoint x: 481, endPoint y: 582, distance: 143.9
click at [481, 582] on div "et c'est parti ! On est en ligne . Bonjour à tous . Bonjour à tous . Bienvenue …" at bounding box center [570, 458] width 425 height 522
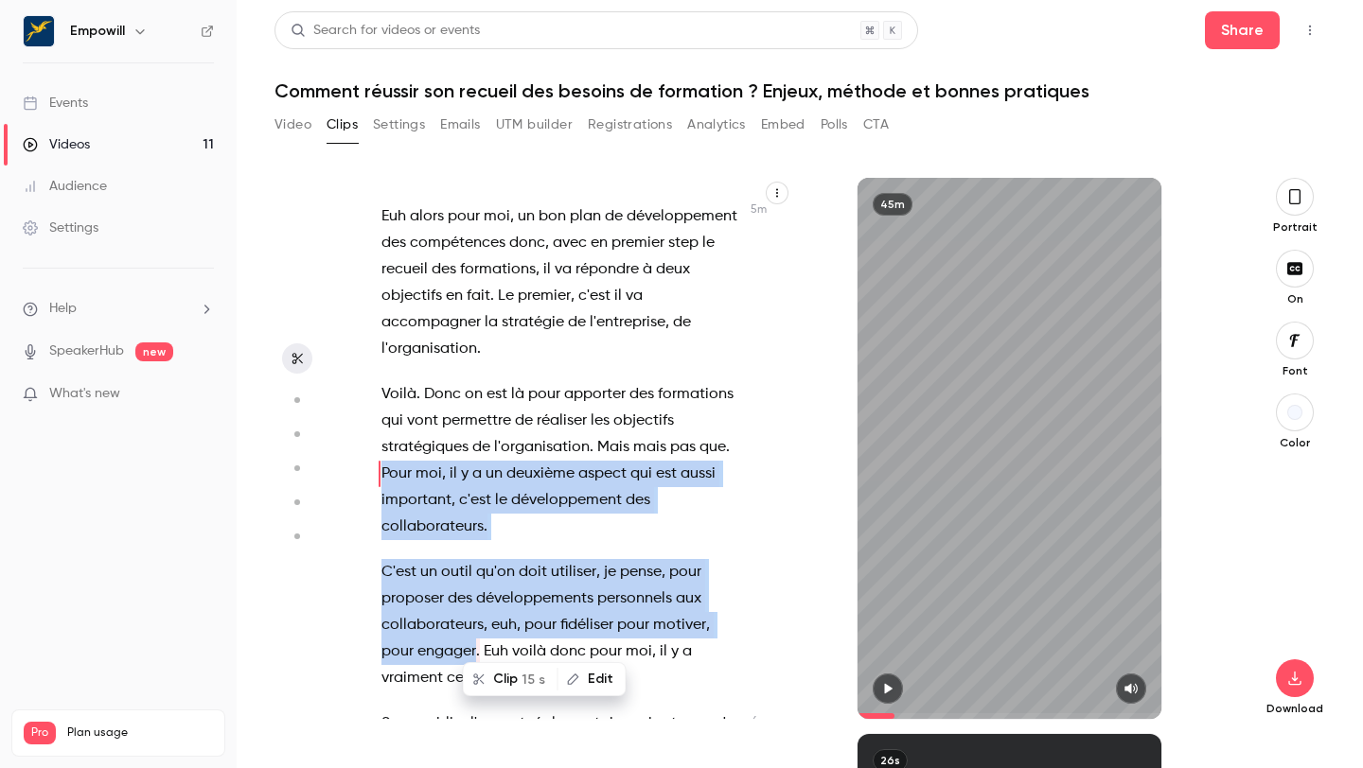
scroll to position [3751, 0]
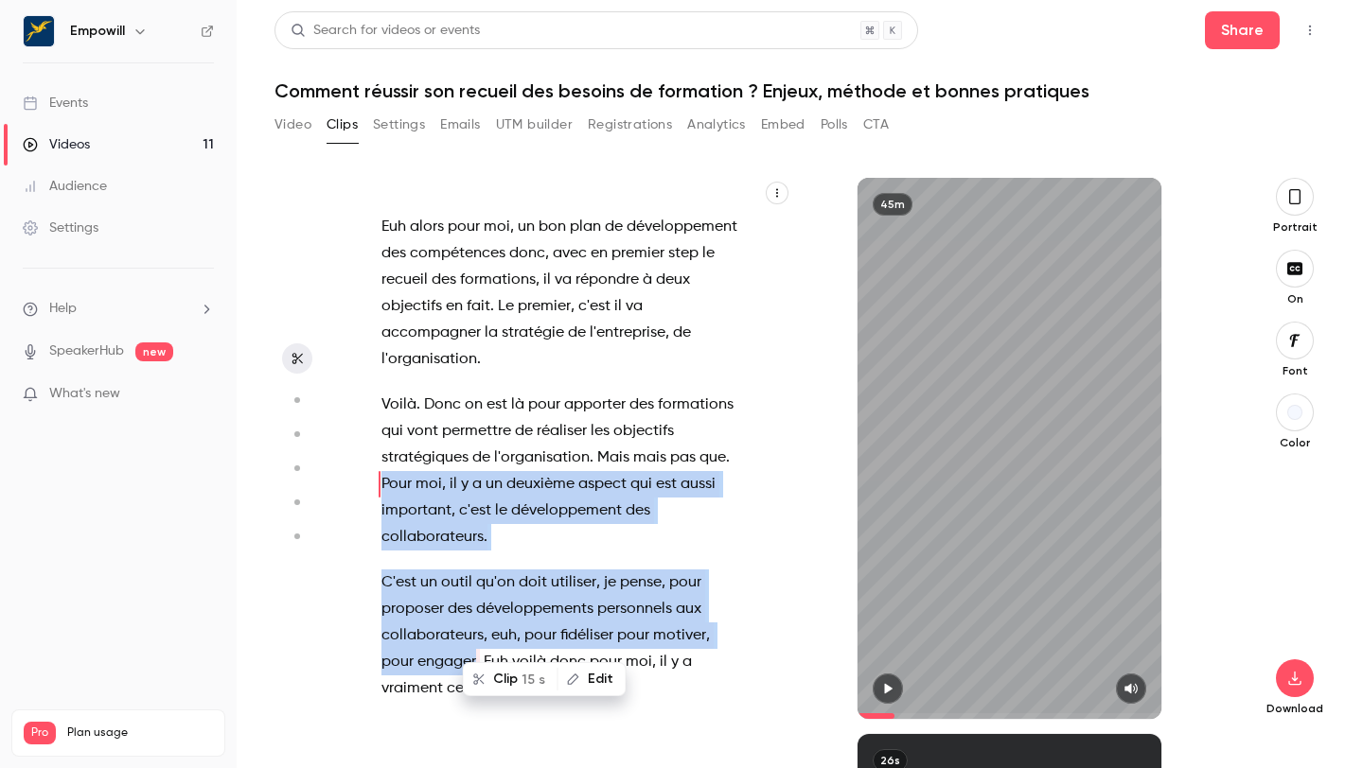
click at [497, 677] on button "Clip 15 s" at bounding box center [511, 679] width 92 height 30
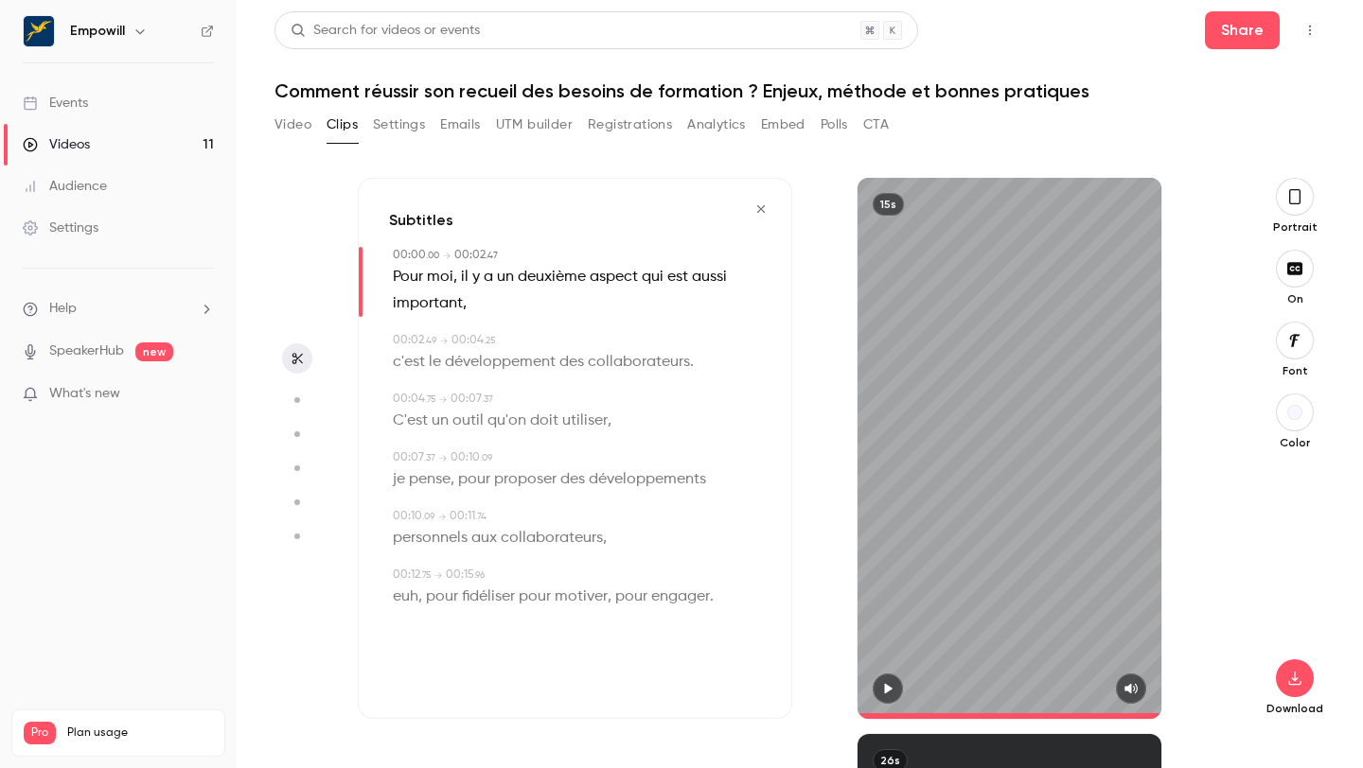
type input "*"
click at [1294, 673] on icon "button" at bounding box center [1294, 678] width 23 height 15
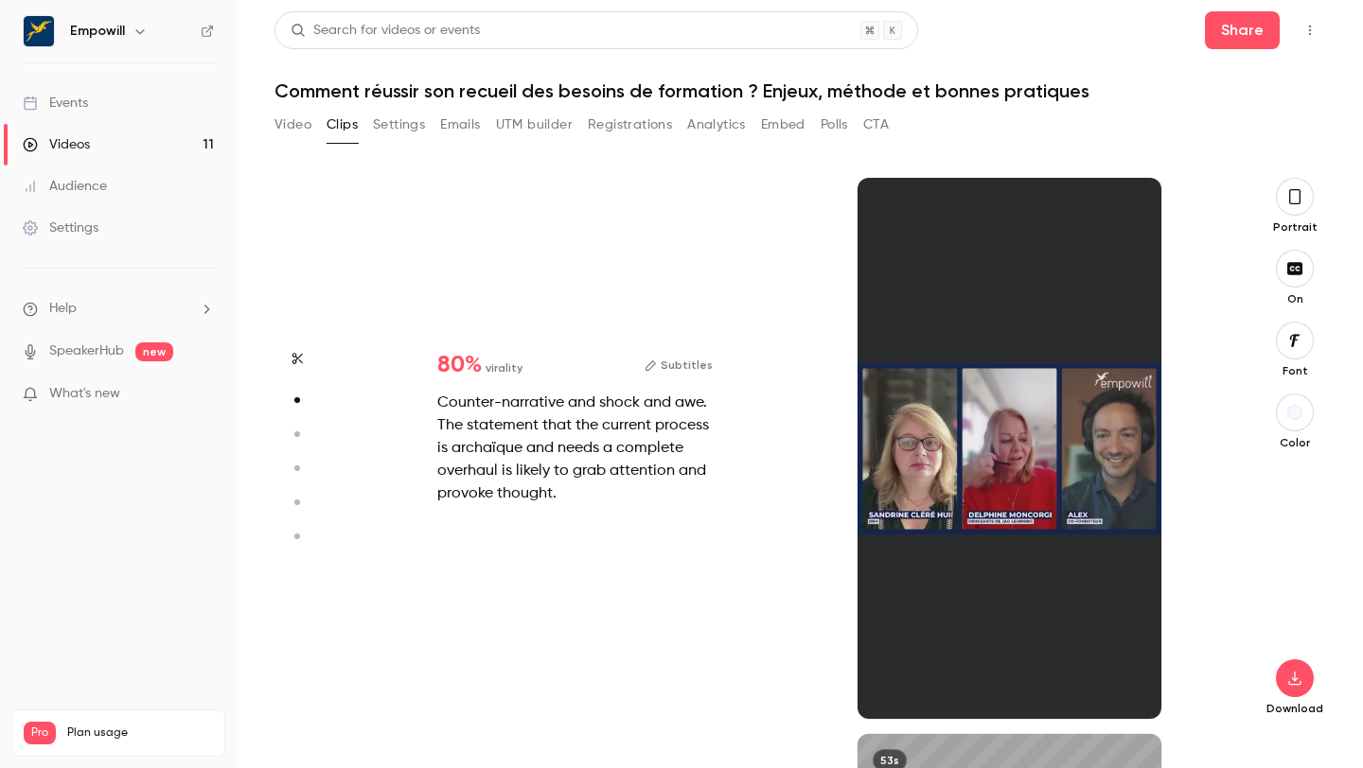
scroll to position [560, 0]
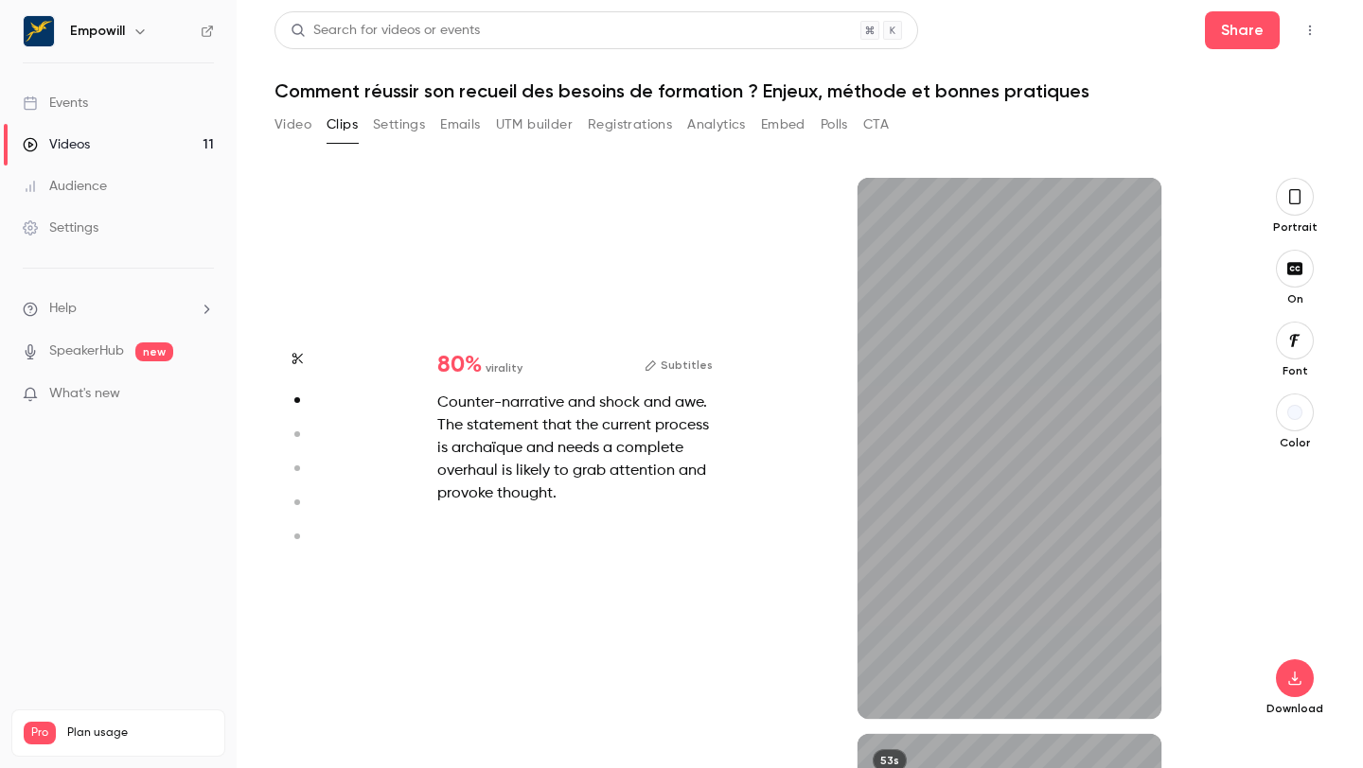
type input "*"
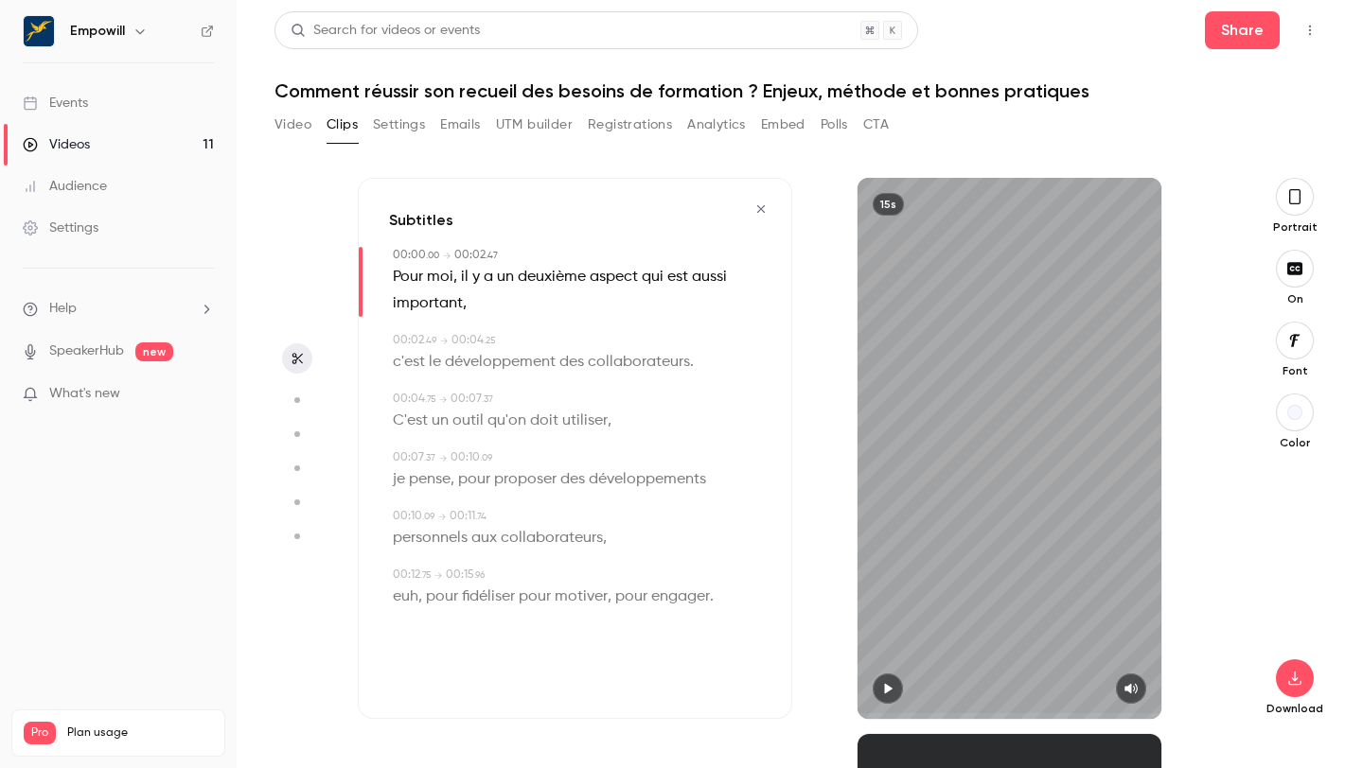
click at [293, 128] on button "Video" at bounding box center [292, 125] width 37 height 30
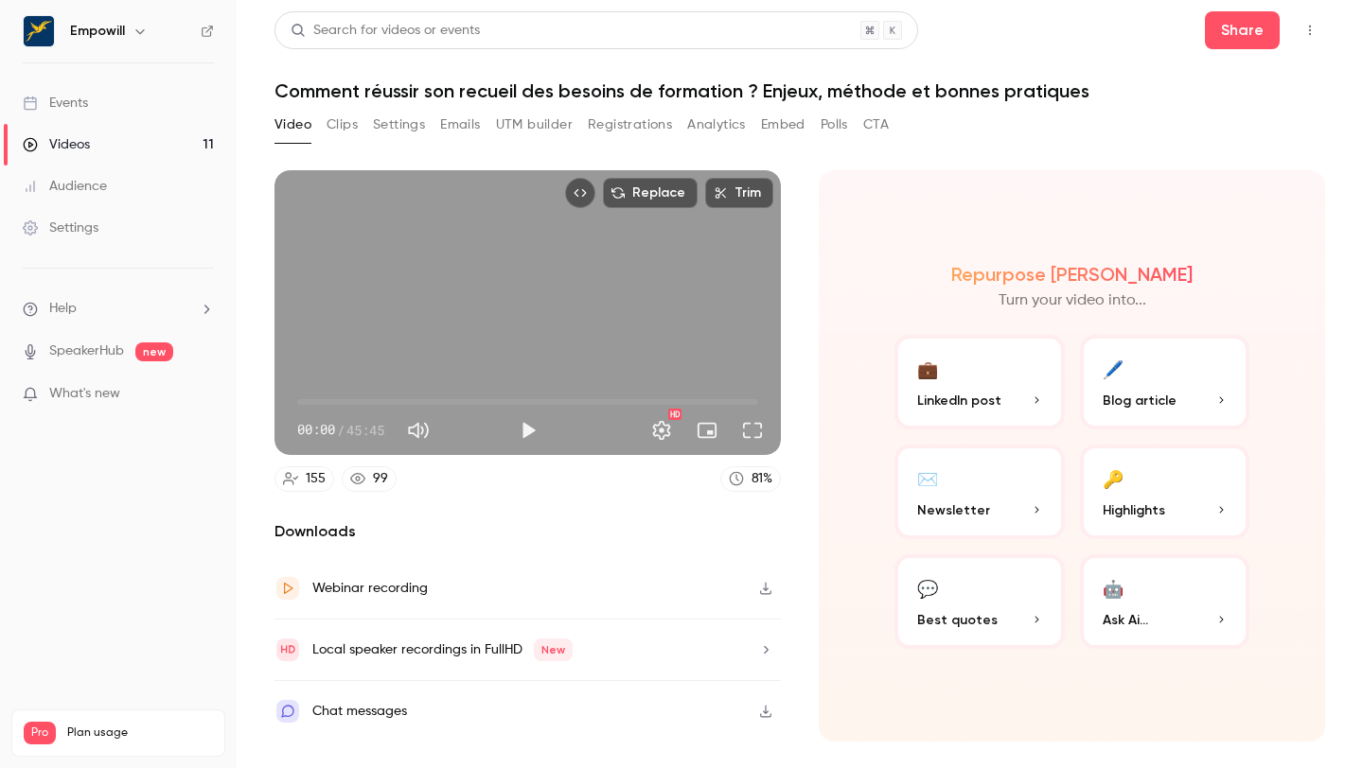
click at [331, 120] on button "Clips" at bounding box center [341, 125] width 31 height 30
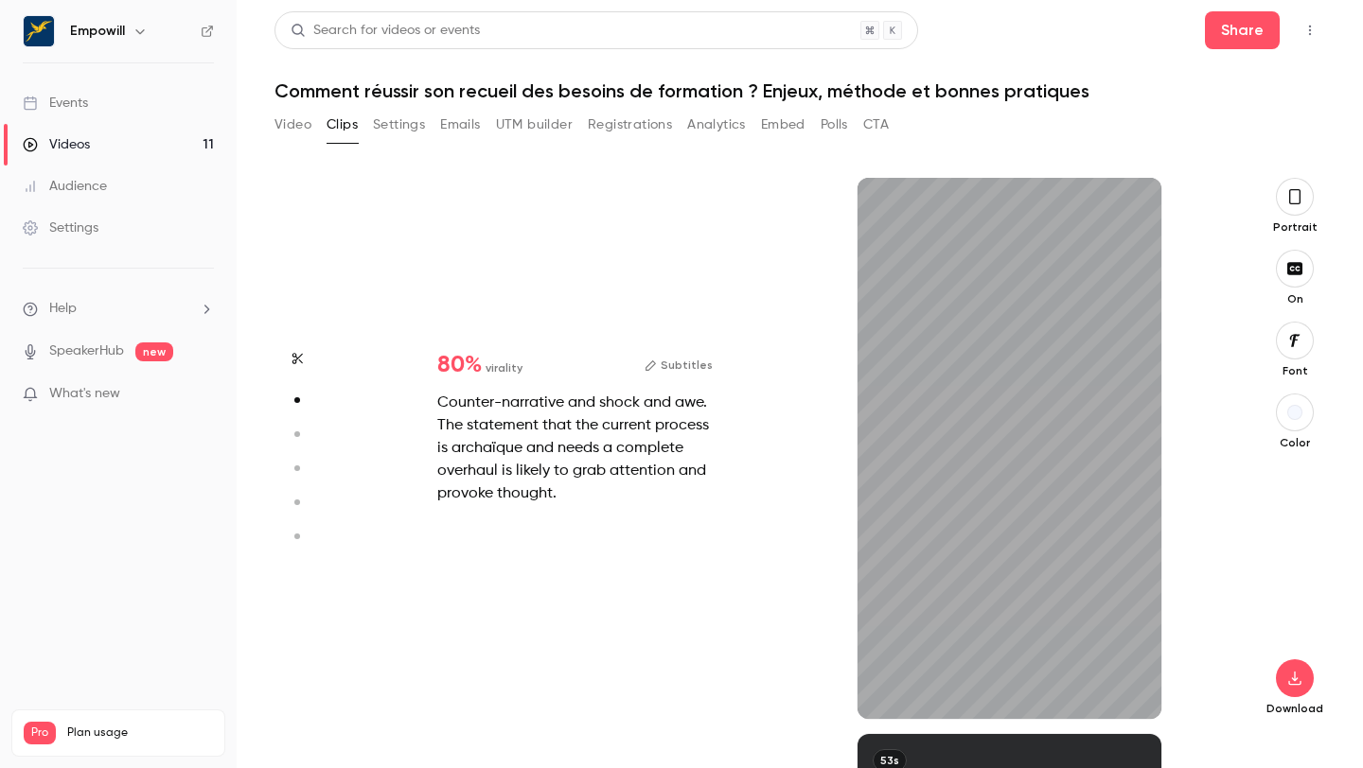
scroll to position [240, 0]
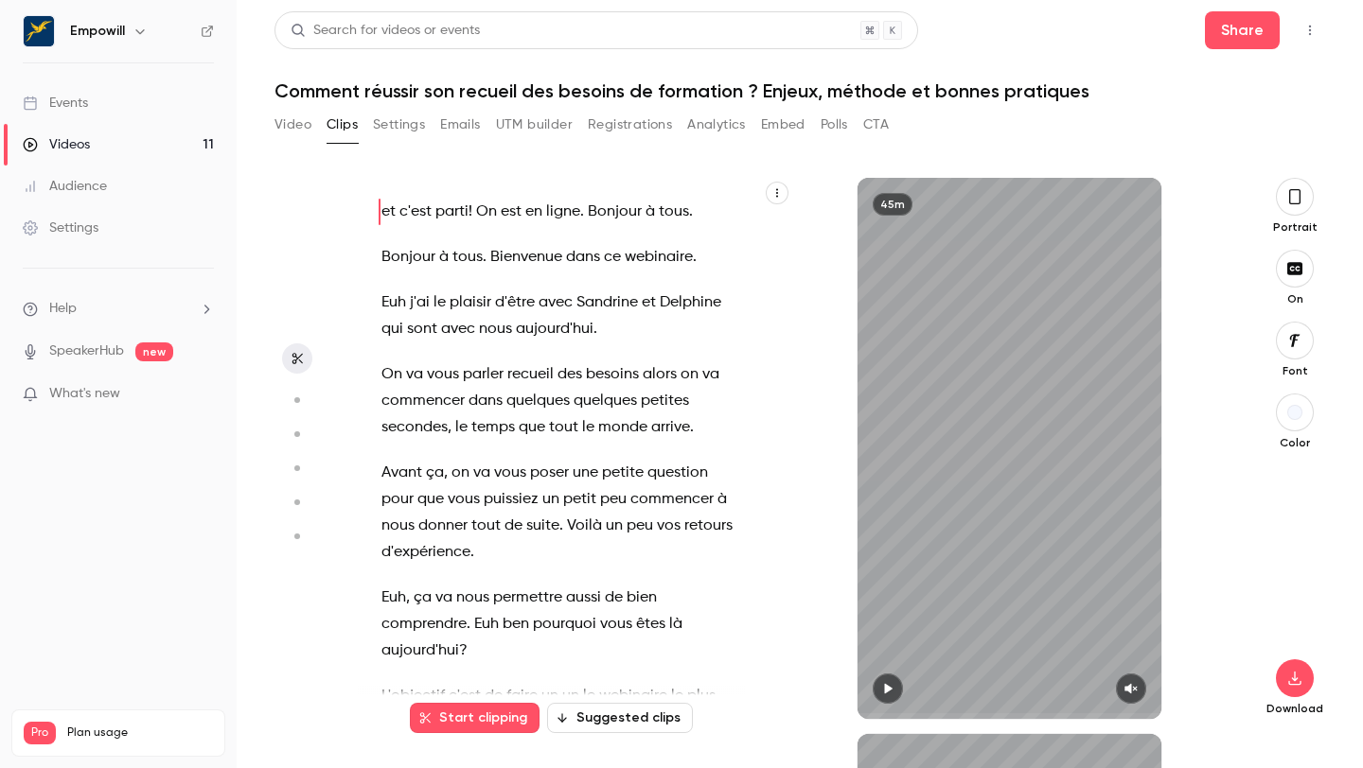
type input "*"
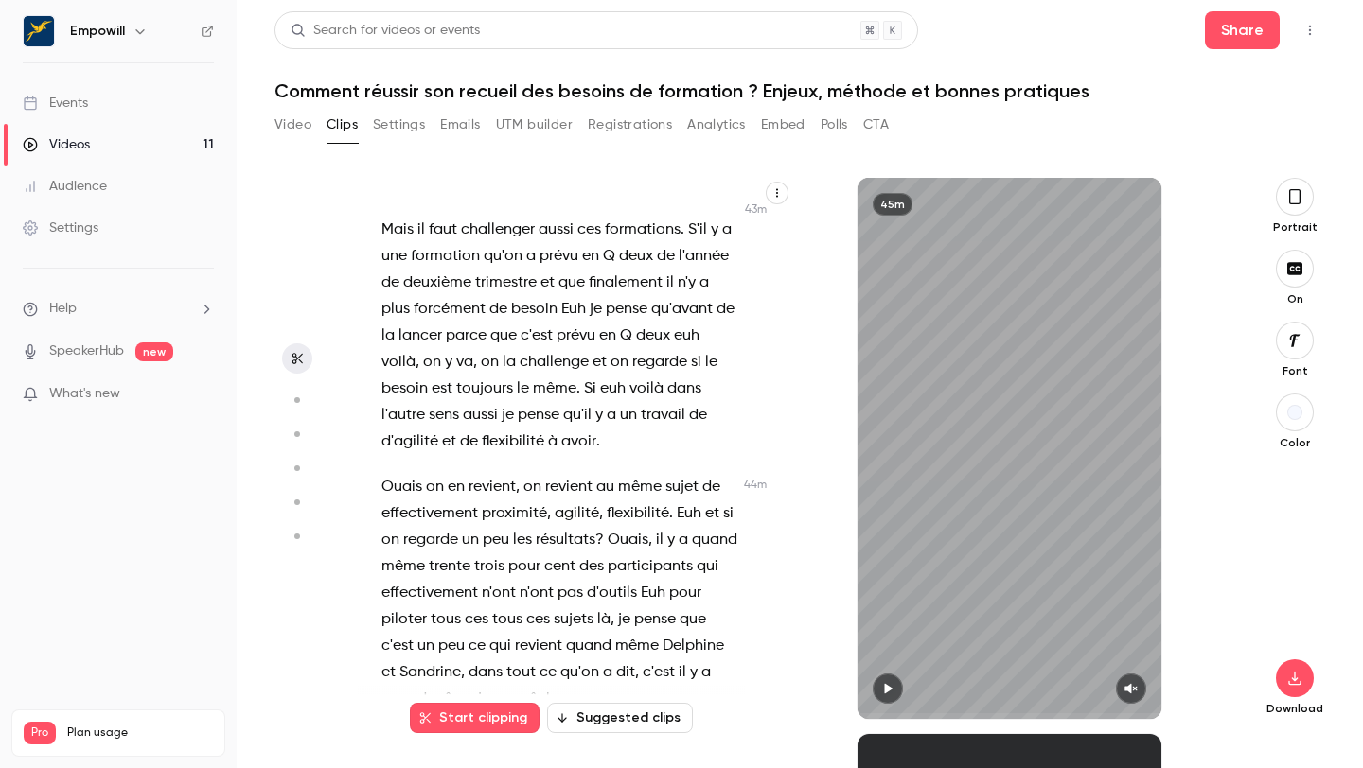
scroll to position [31898, 0]
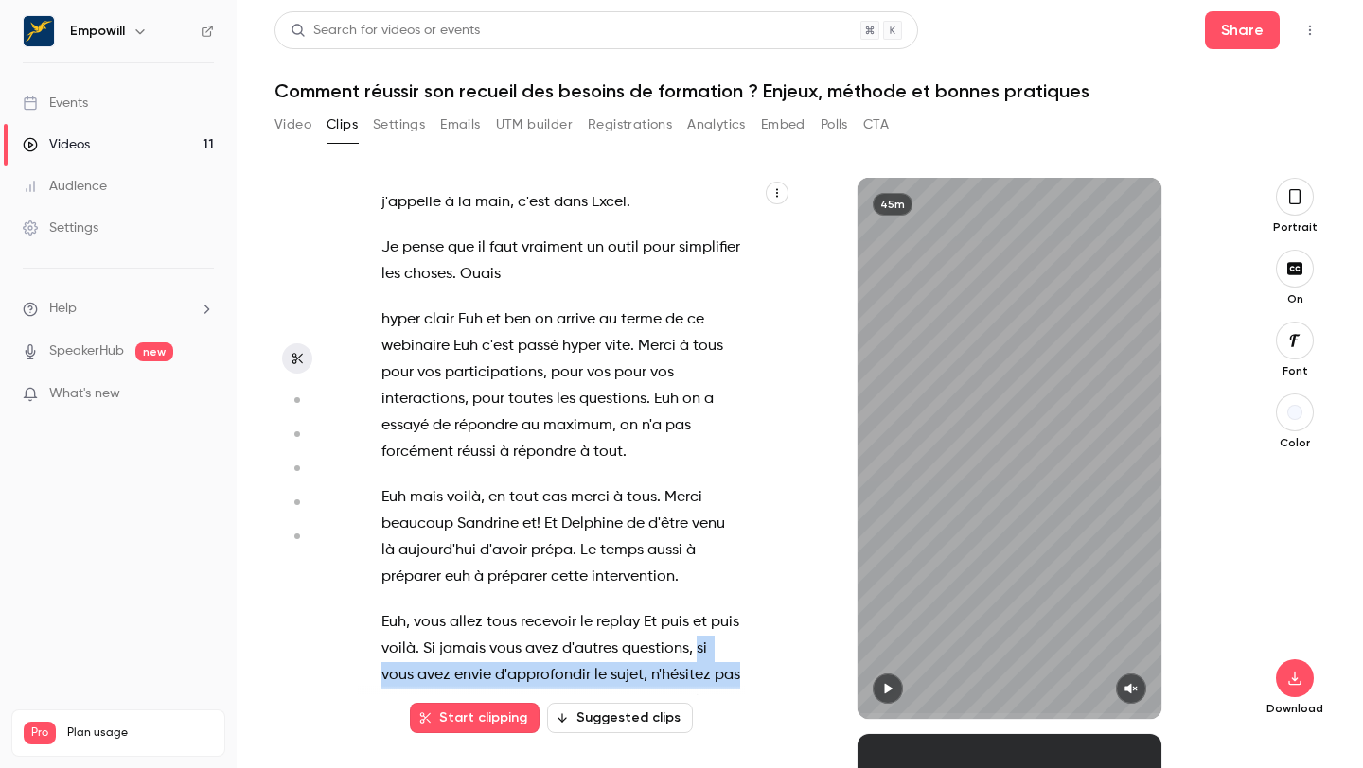
drag, startPoint x: 694, startPoint y: 543, endPoint x: 700, endPoint y: 568, distance: 25.5
click at [700, 609] on p "Euh , vous allez tous recevoir le replay Et puis et puis voilà . Si jamais vous…" at bounding box center [560, 688] width 359 height 159
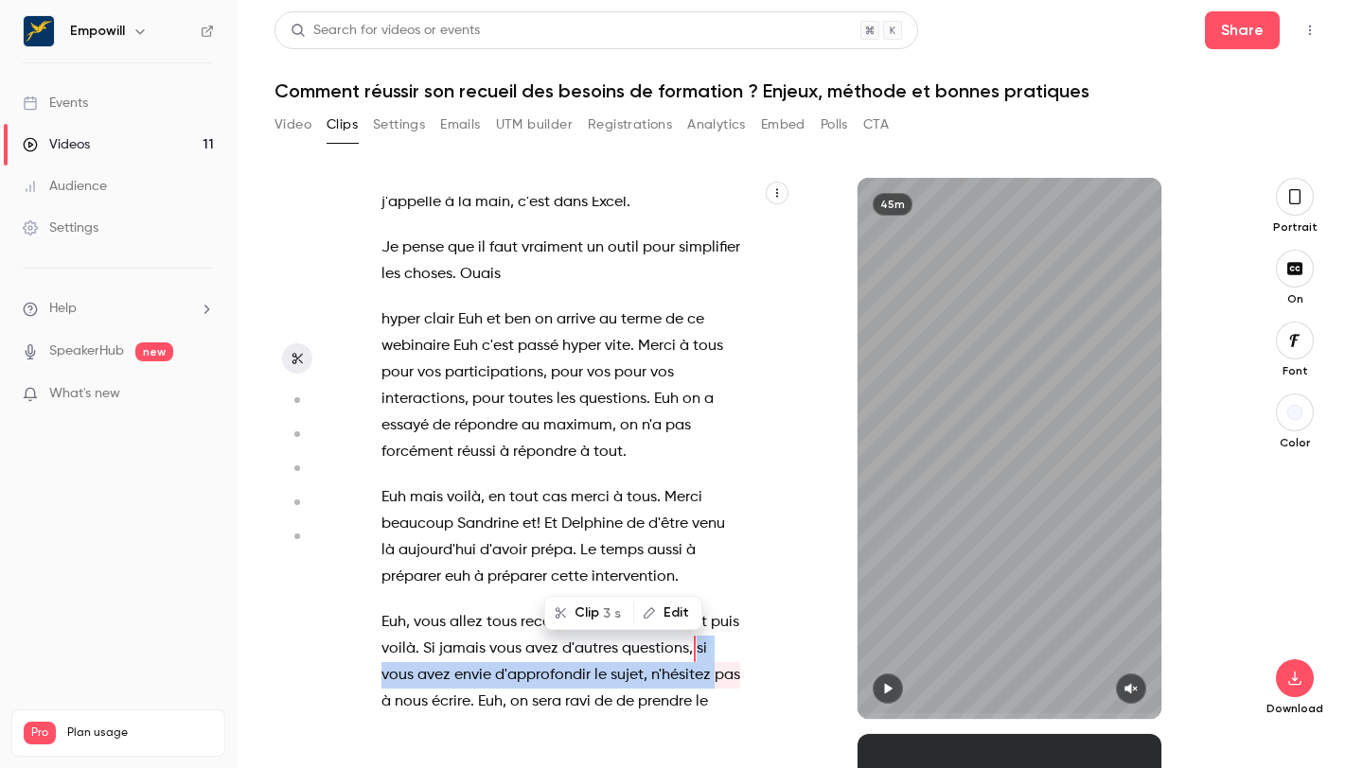
click at [601, 612] on button "Clip 3 s" at bounding box center [589, 613] width 86 height 30
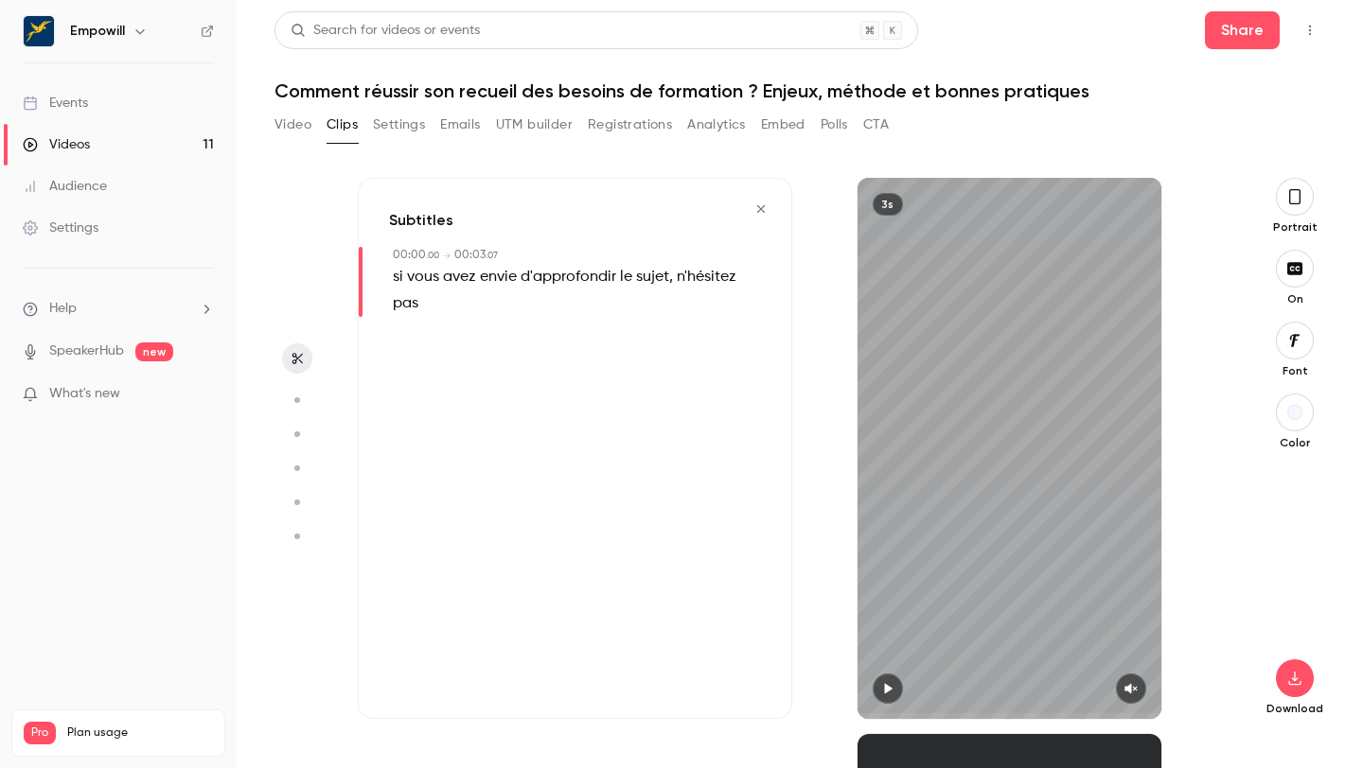
click at [880, 693] on icon "button" at bounding box center [887, 688] width 15 height 13
type input "***"
